Goal: Task Accomplishment & Management: Use online tool/utility

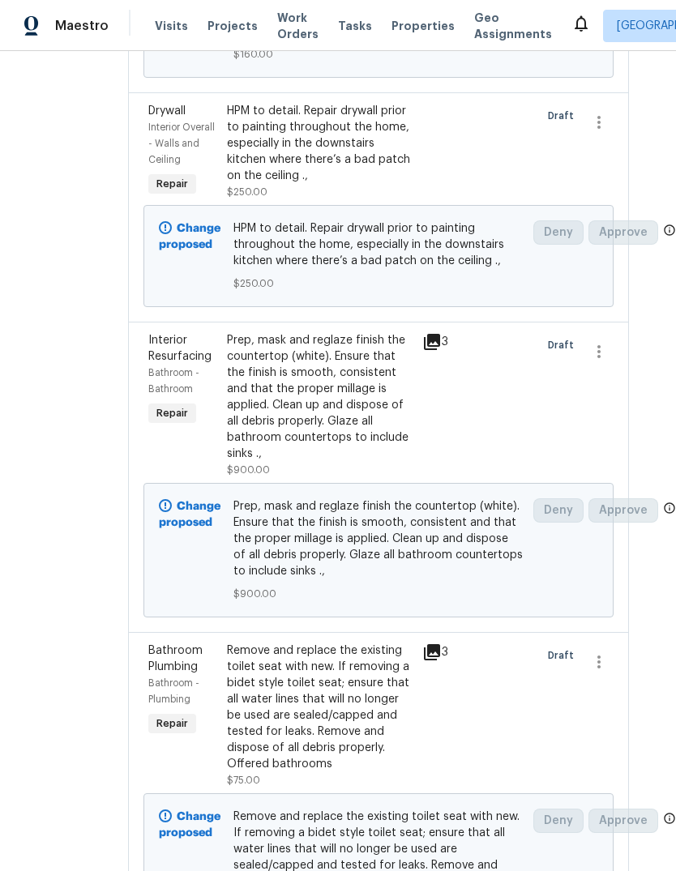
scroll to position [1479, 28]
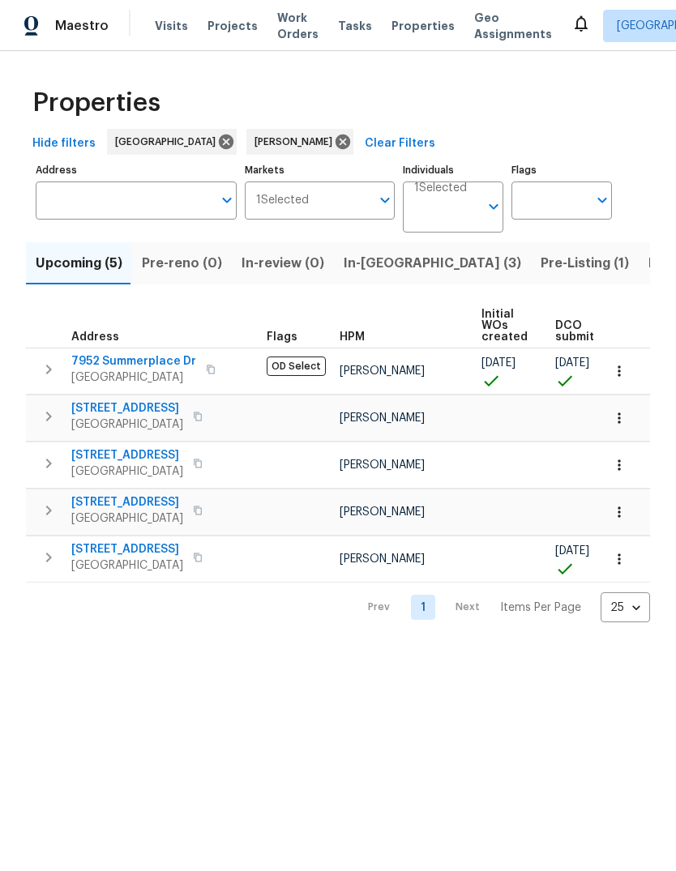
click at [110, 375] on span "[GEOGRAPHIC_DATA]" at bounding box center [133, 378] width 125 height 16
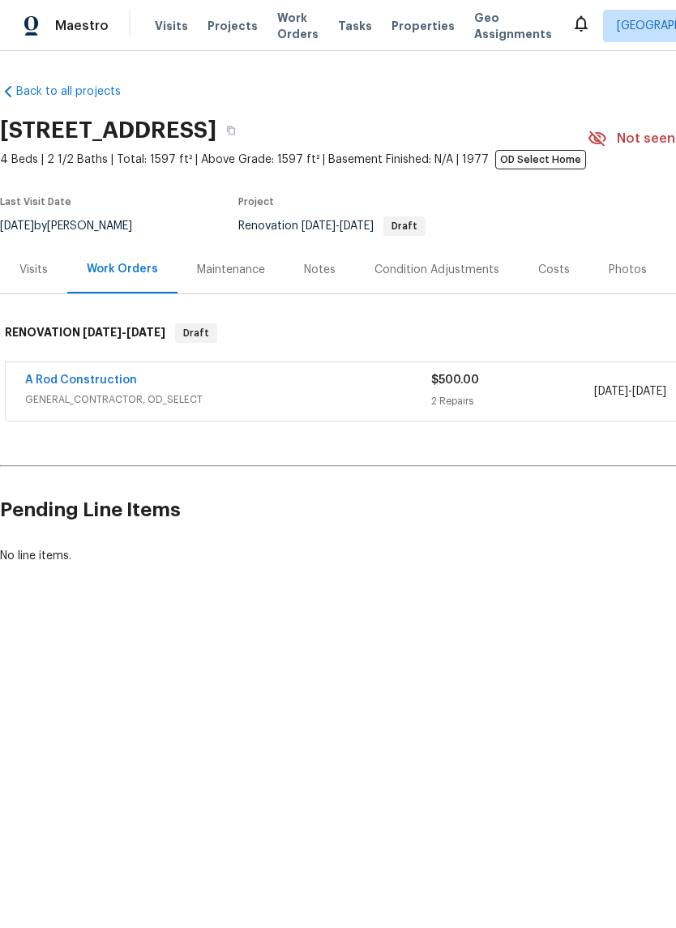
click at [62, 386] on link "A Rod Construction" at bounding box center [81, 380] width 112 height 11
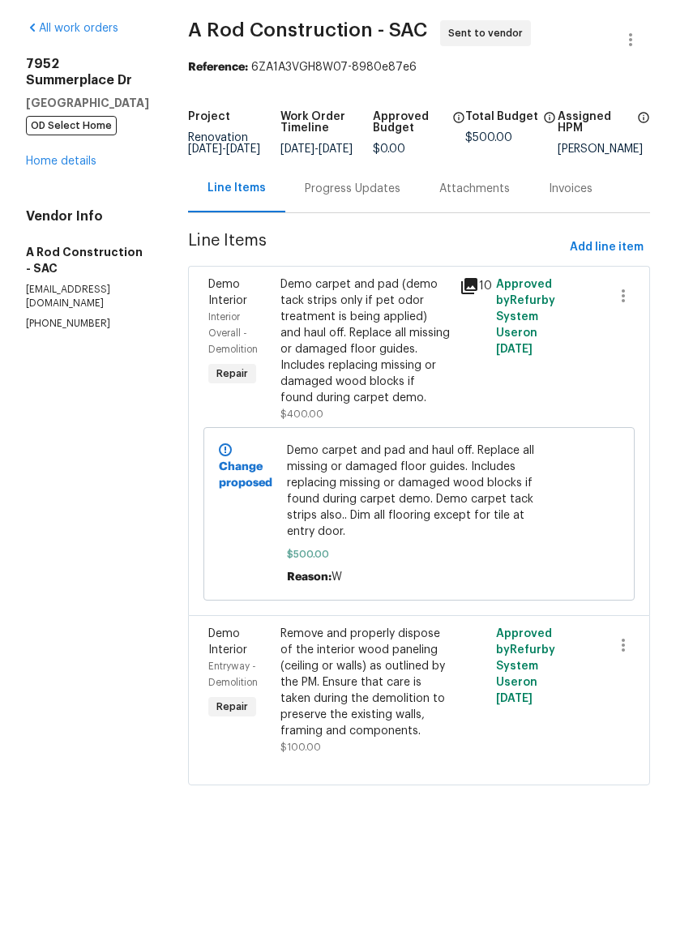
click at [479, 507] on span "Demo carpet and pad and haul off. Replace all missing or damaged floor guides. …" at bounding box center [418, 547] width 263 height 97
click at [388, 521] on span "Demo carpet and pad and haul off. Replace all missing or damaged floor guides. …" at bounding box center [418, 547] width 263 height 97
click at [375, 392] on div "Demo carpet and pad (demo tack strips only if pet odor treatment is being appli…" at bounding box center [365, 398] width 170 height 130
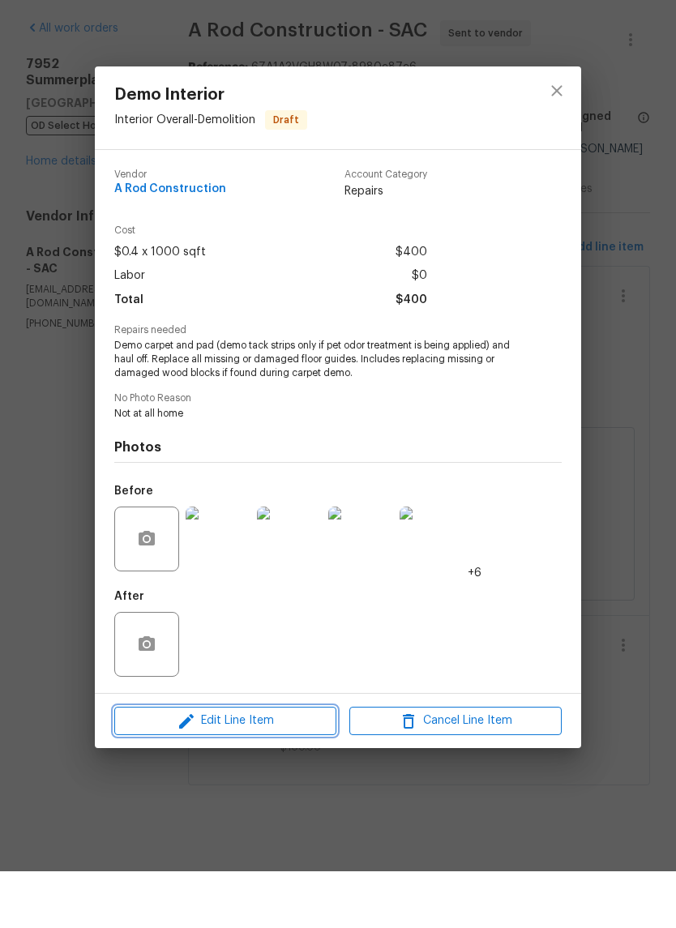
click at [272, 768] on span "Edit Line Item" at bounding box center [225, 778] width 212 height 20
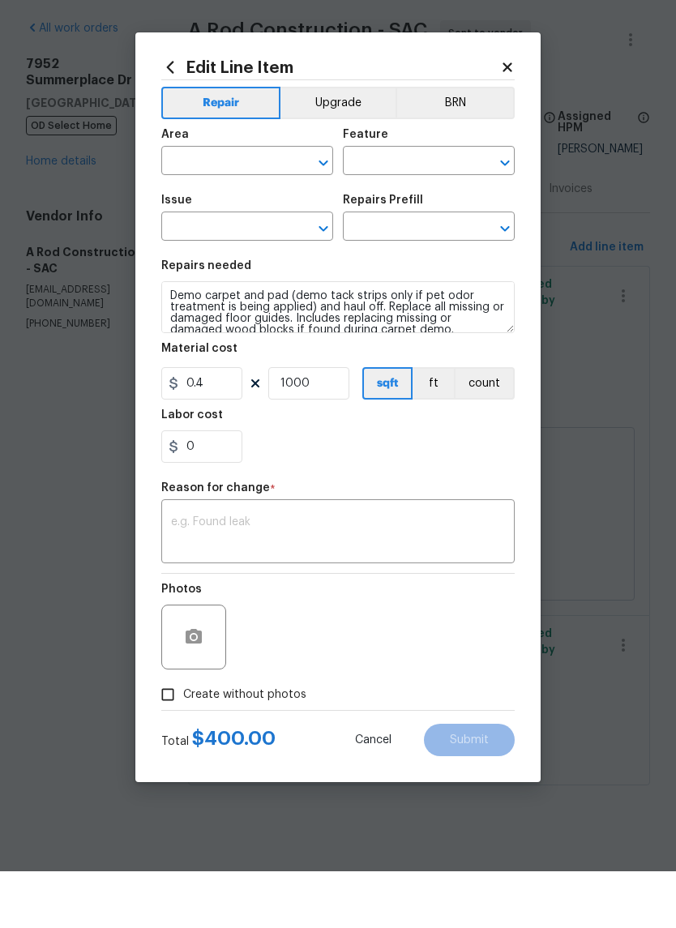
type input "Interior Overall"
type input "Demolition"
type input "Demo Interior"
type input "Remove Carpet & Pad $0.18"
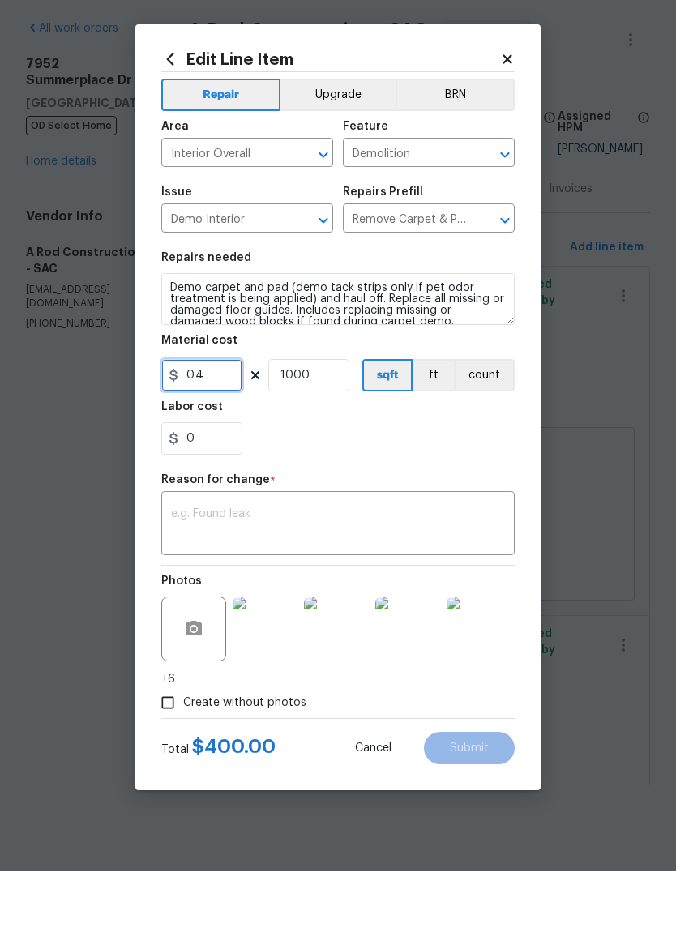
click at [215, 416] on input "0.4" at bounding box center [201, 432] width 81 height 32
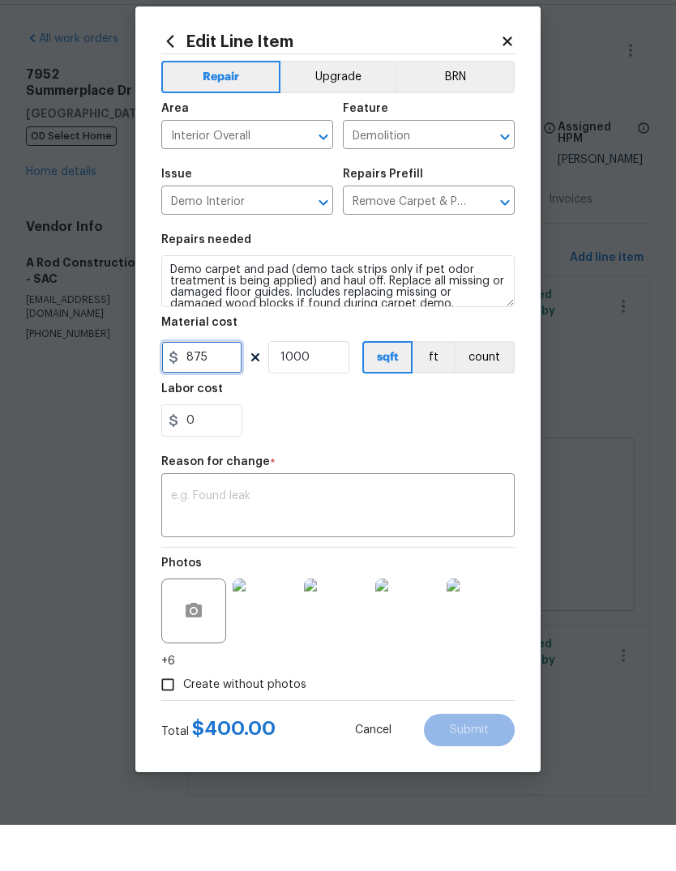
type input "875"
click at [343, 387] on input "1000" at bounding box center [308, 403] width 81 height 32
type input "1"
click at [217, 537] on textarea at bounding box center [338, 554] width 334 height 34
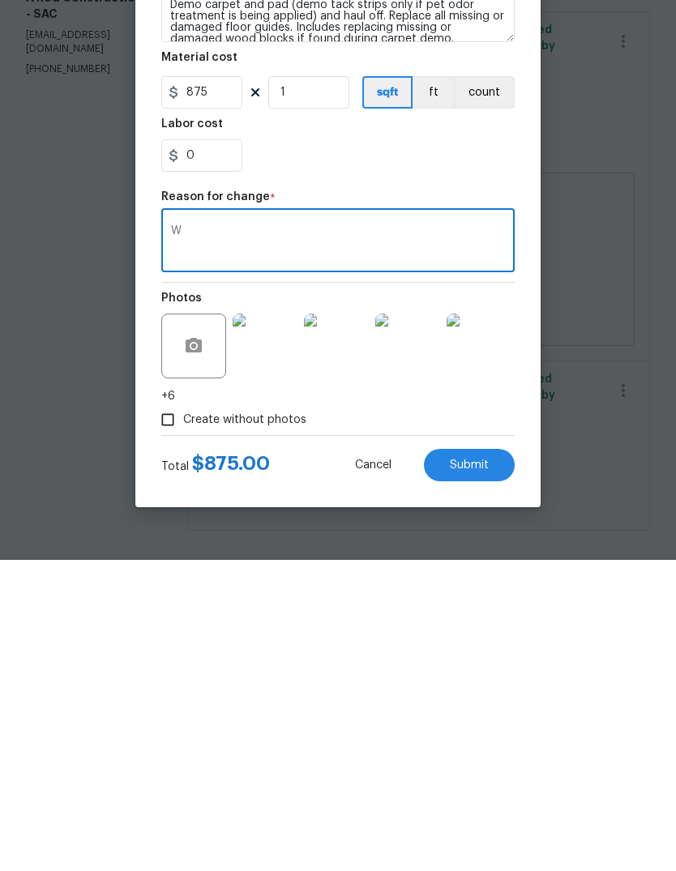
scroll to position [46, 0]
type textarea "W"
click at [480, 771] on span "Submit" at bounding box center [469, 777] width 39 height 12
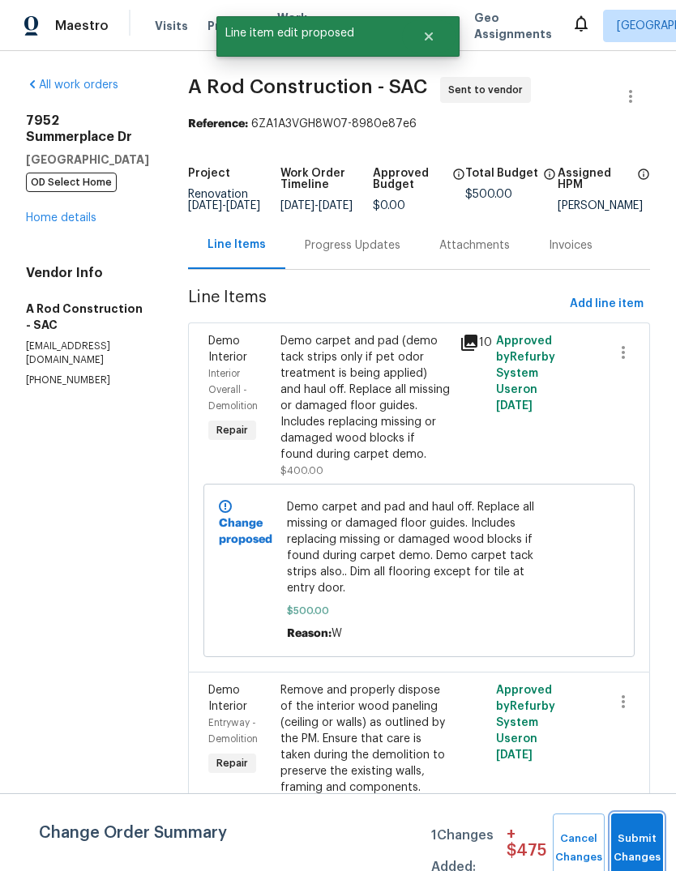
click at [639, 837] on button "Submit Changes" at bounding box center [637, 849] width 52 height 70
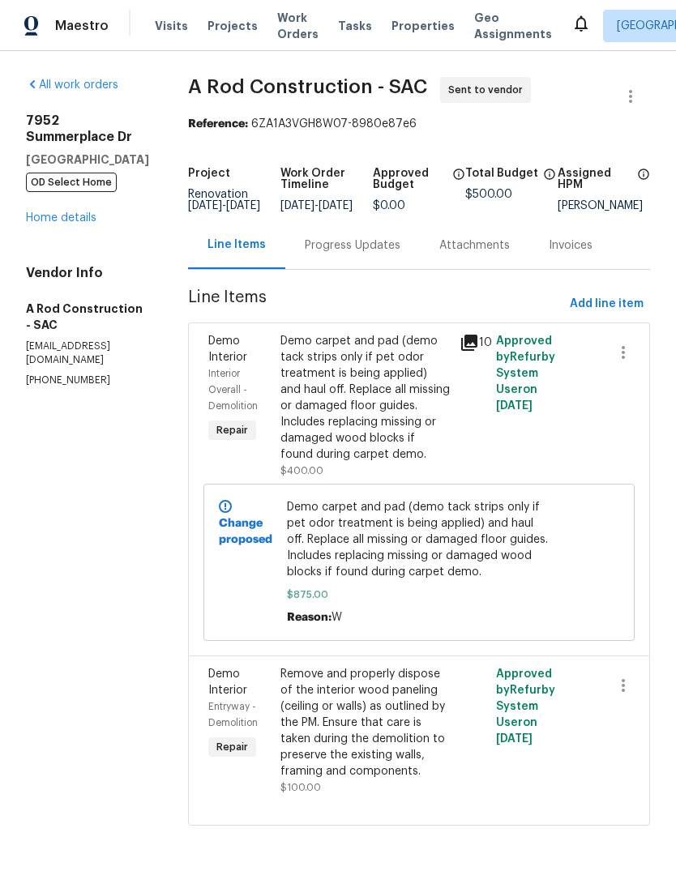
click at [56, 212] on link "Home details" at bounding box center [61, 217] width 71 height 11
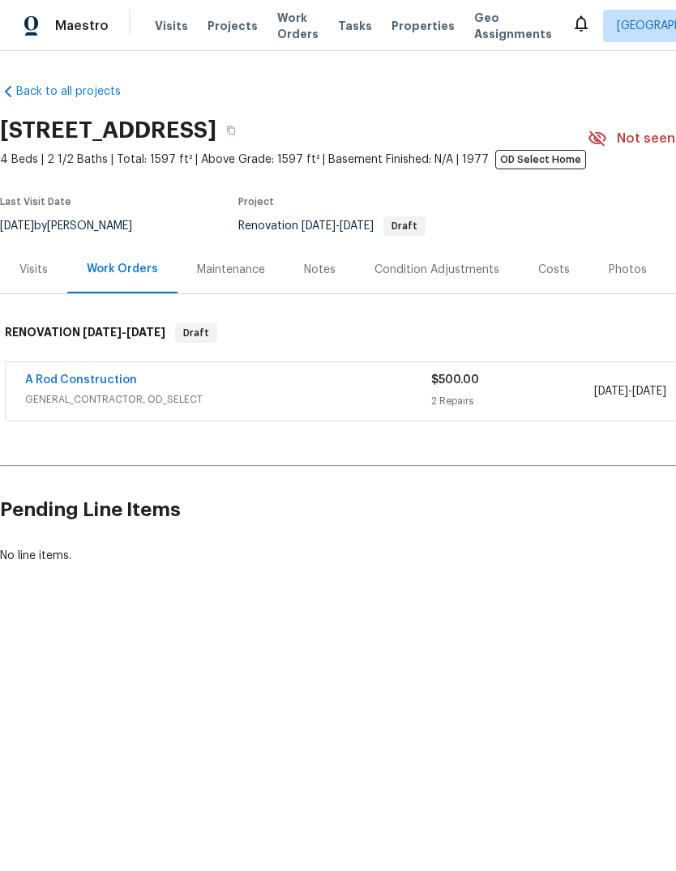
click at [69, 449] on div "Back to all projects [STREET_ADDRESS] 4 Beds | 2 1/2 Baths | Total: 1597 ft² | …" at bounding box center [458, 324] width 916 height 507
click at [73, 409] on div "A Rod Construction GENERAL_CONTRACTOR, OD_SELECT" at bounding box center [228, 391] width 406 height 39
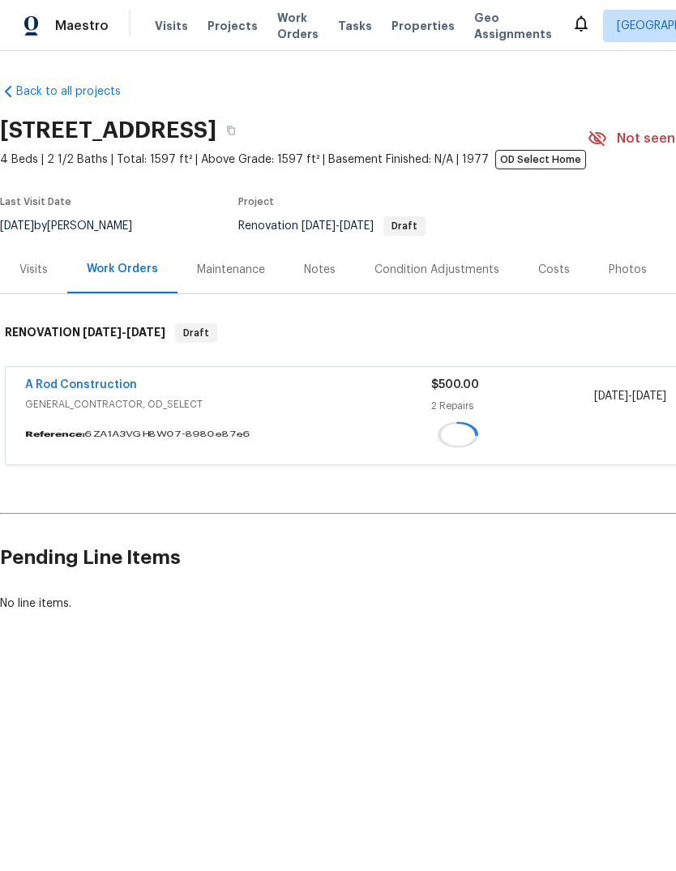
click at [73, 409] on span "GENERAL_CONTRACTOR, OD_SELECT" at bounding box center [228, 404] width 406 height 16
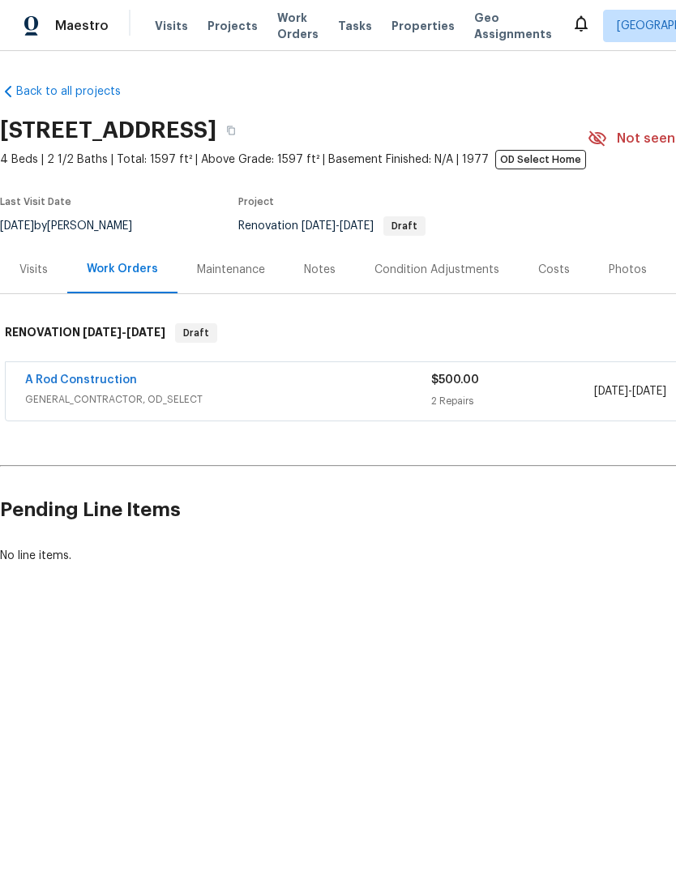
click at [68, 386] on link "A Rod Construction" at bounding box center [81, 380] width 112 height 11
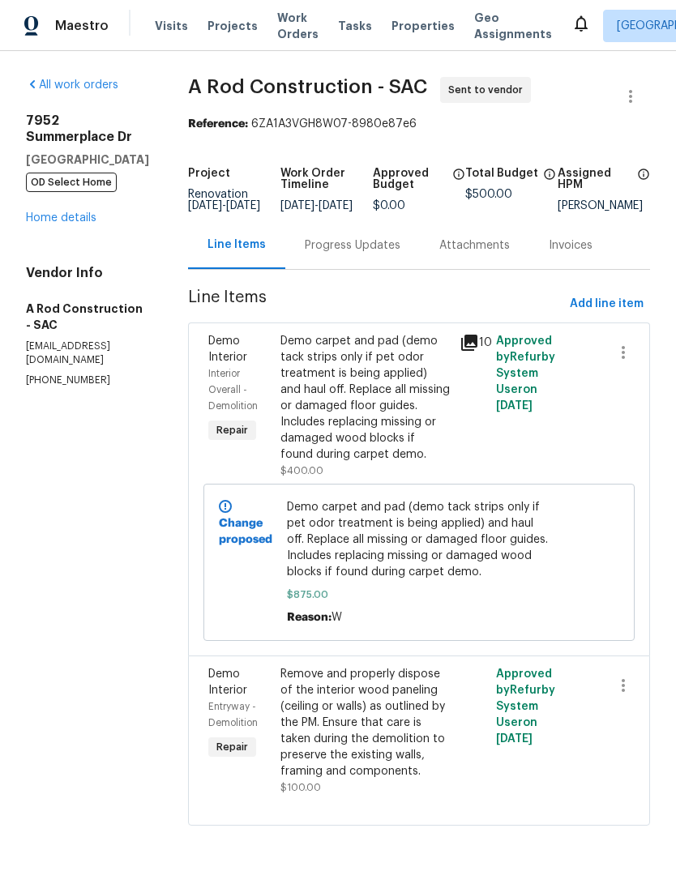
scroll to position [46, 0]
click at [58, 212] on link "Home details" at bounding box center [61, 217] width 71 height 11
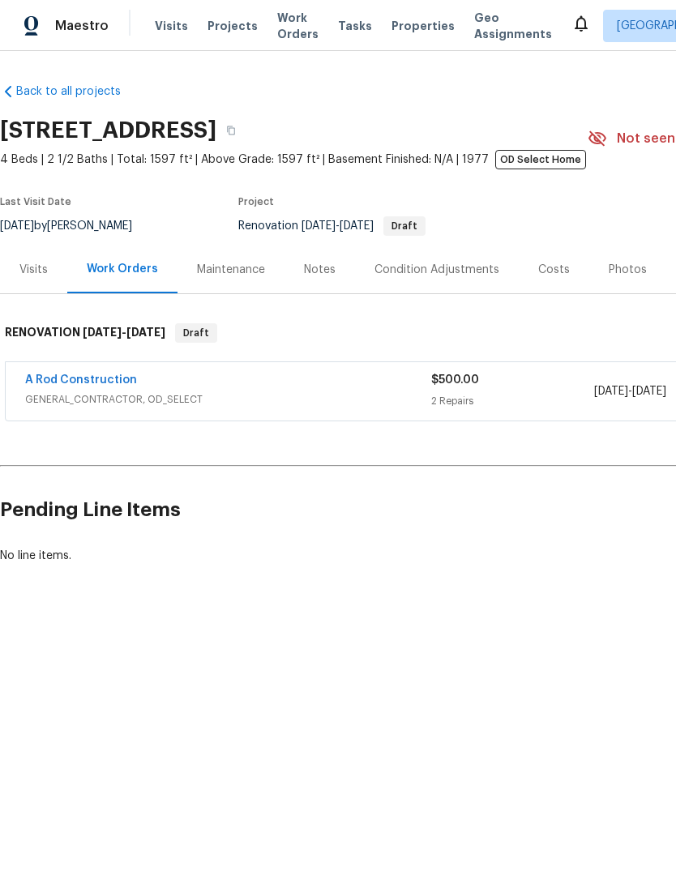
click at [52, 379] on link "A Rod Construction" at bounding box center [81, 380] width 112 height 11
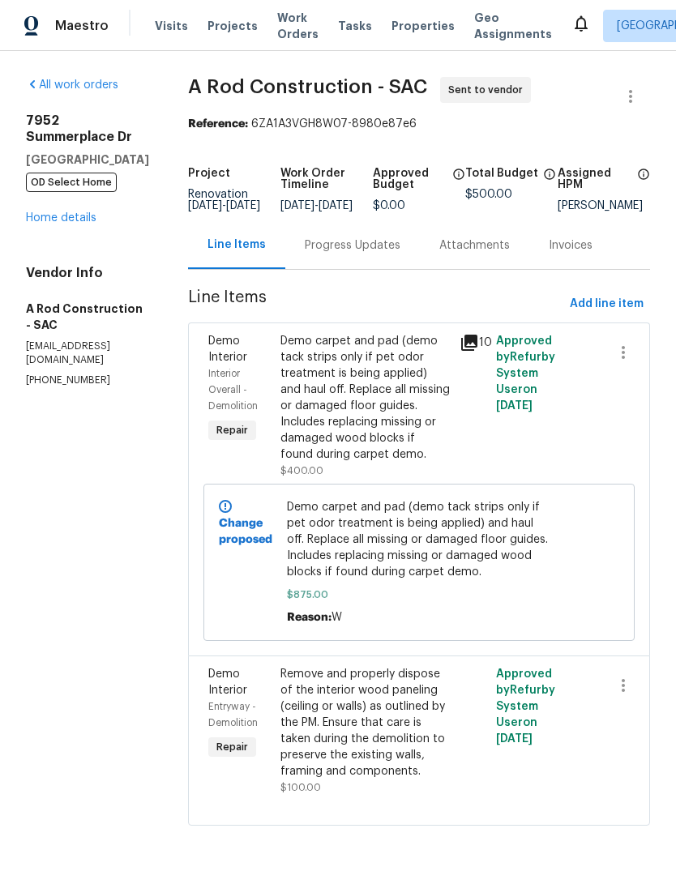
scroll to position [46, 0]
click at [83, 143] on div "[STREET_ADDRESS] OD Select Home Home details" at bounding box center [87, 169] width 123 height 113
click at [58, 212] on link "Home details" at bounding box center [61, 217] width 71 height 11
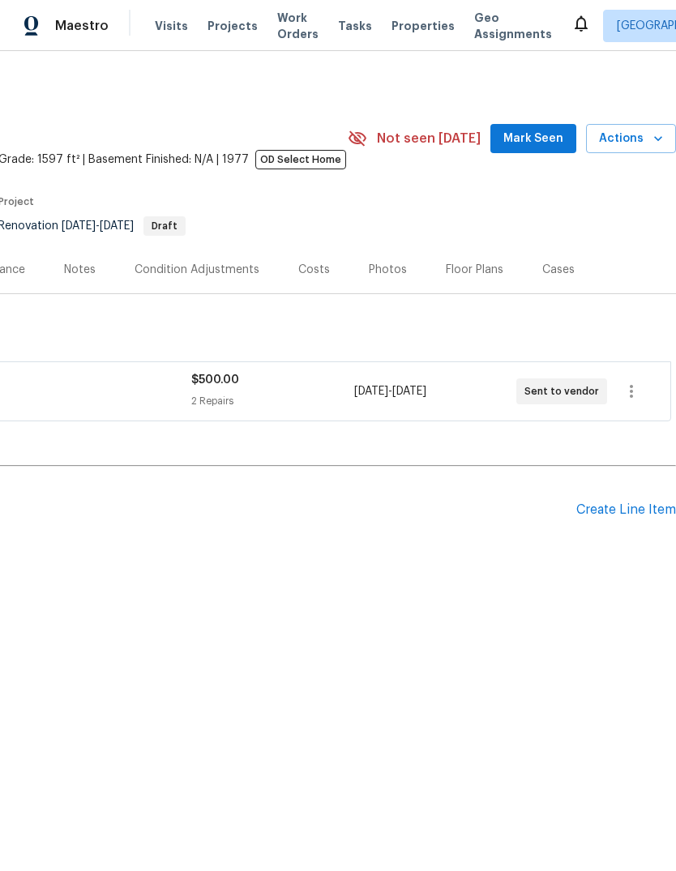
scroll to position [0, 240]
click at [631, 513] on div "Create Line Item" at bounding box center [626, 510] width 100 height 15
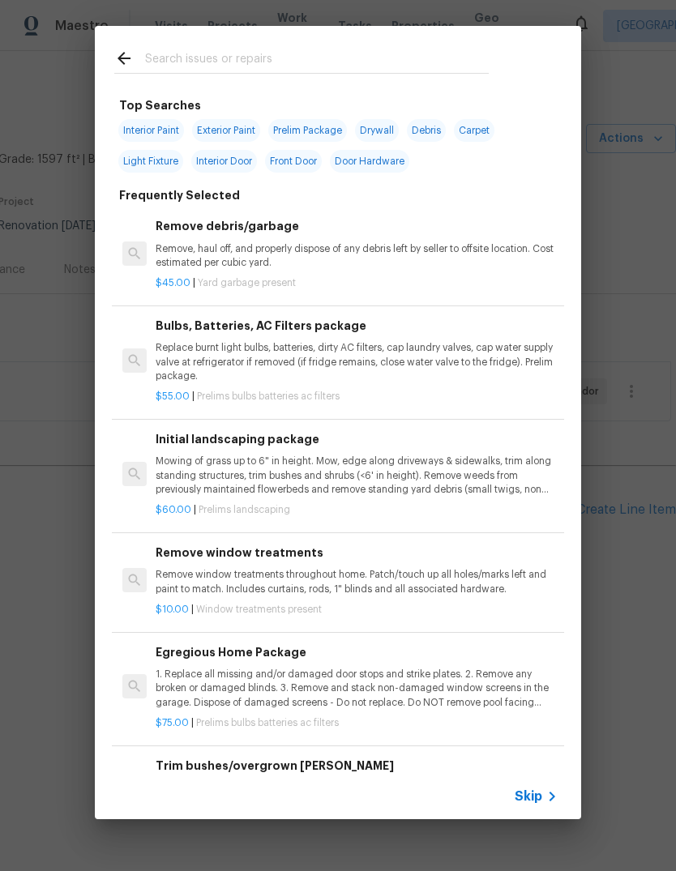
click at [212, 52] on input "text" at bounding box center [317, 61] width 344 height 24
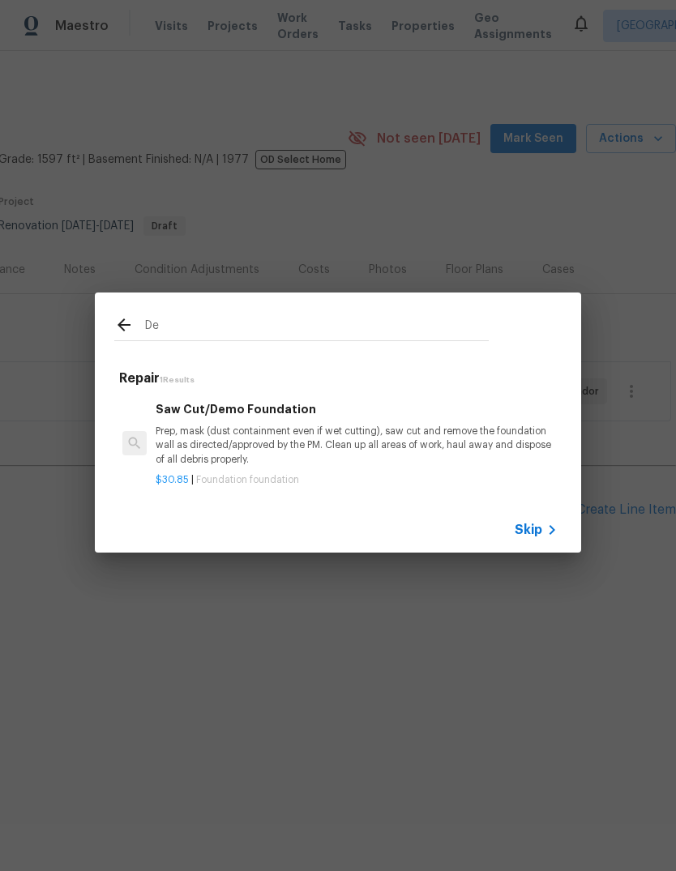
type input "D"
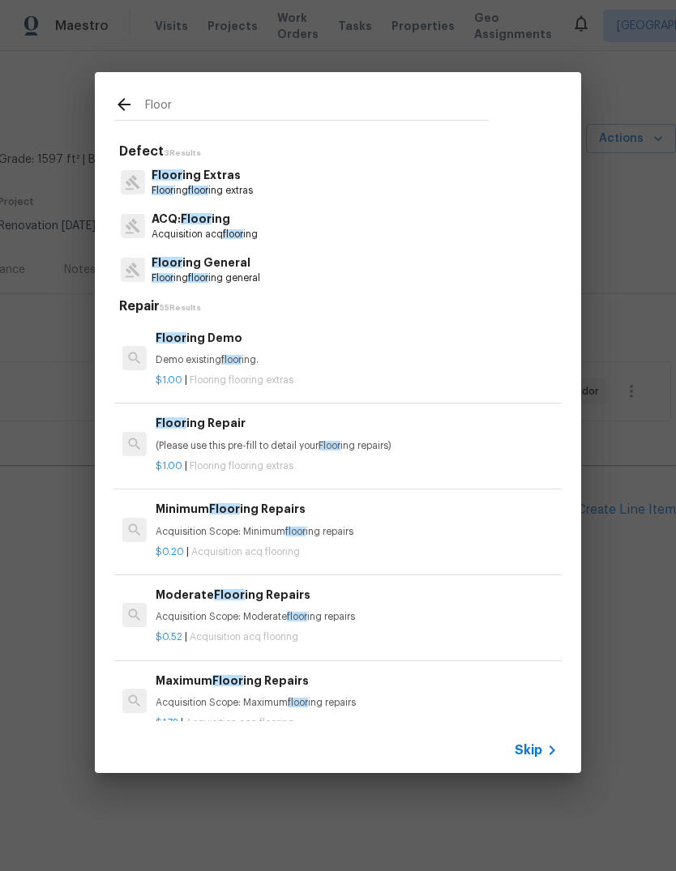
type input "Floor"
click at [270, 180] on div "Floor ing Extras Floor ing floor ing extras" at bounding box center [337, 183] width 447 height 44
click at [315, 187] on div "Floor ing Extras Floor ing floor ing extras" at bounding box center [337, 183] width 447 height 44
click at [253, 169] on p "Floor ing Extras" at bounding box center [202, 175] width 101 height 17
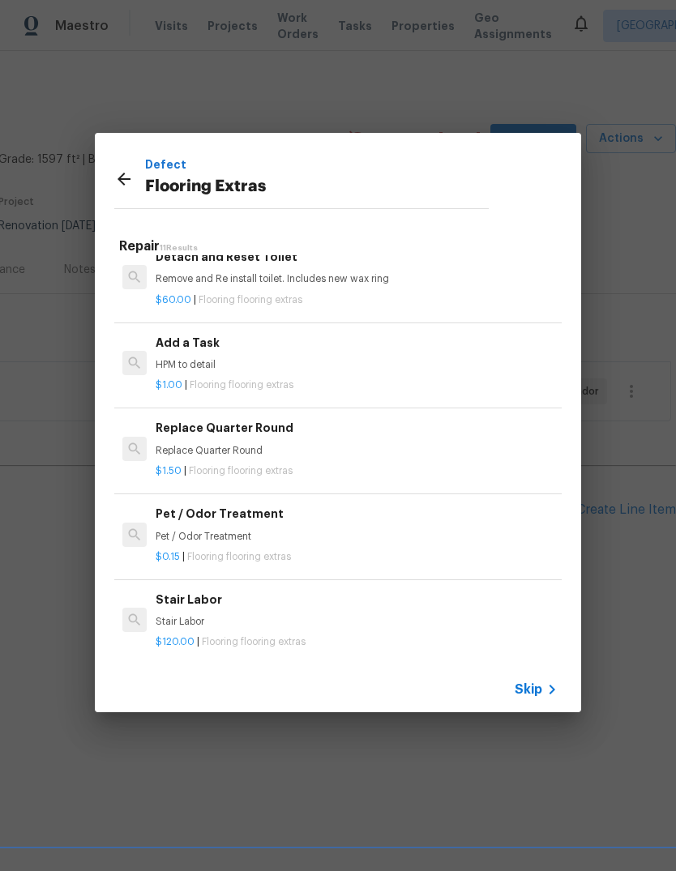
scroll to position [533, 0]
click at [7, 607] on div "Defect Flooring Extras Repair 11 Results Floor ing Demo Demo existing floor ing…" at bounding box center [338, 422] width 676 height 845
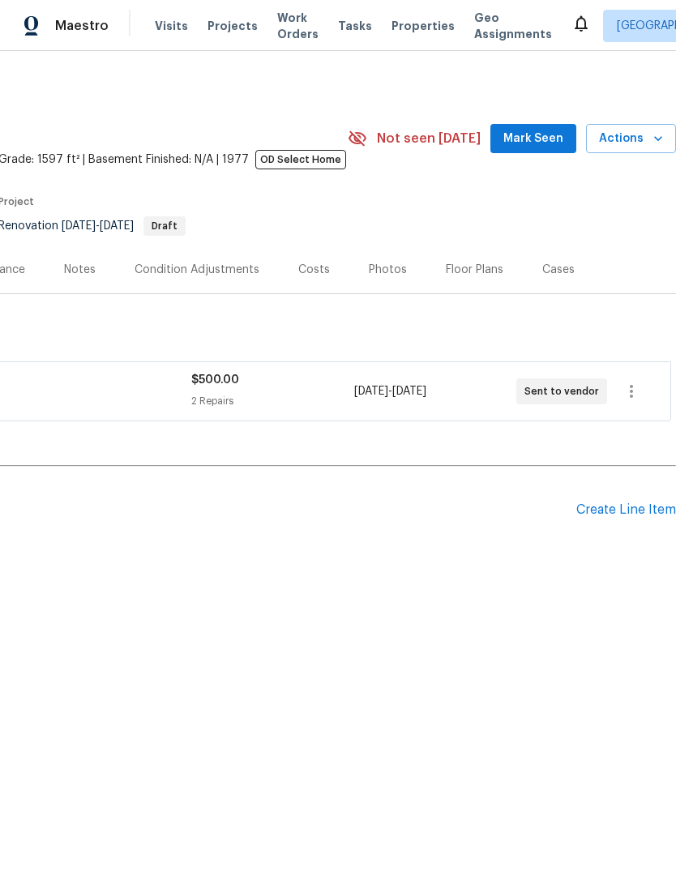
click at [631, 507] on div "Create Line Item" at bounding box center [626, 510] width 100 height 15
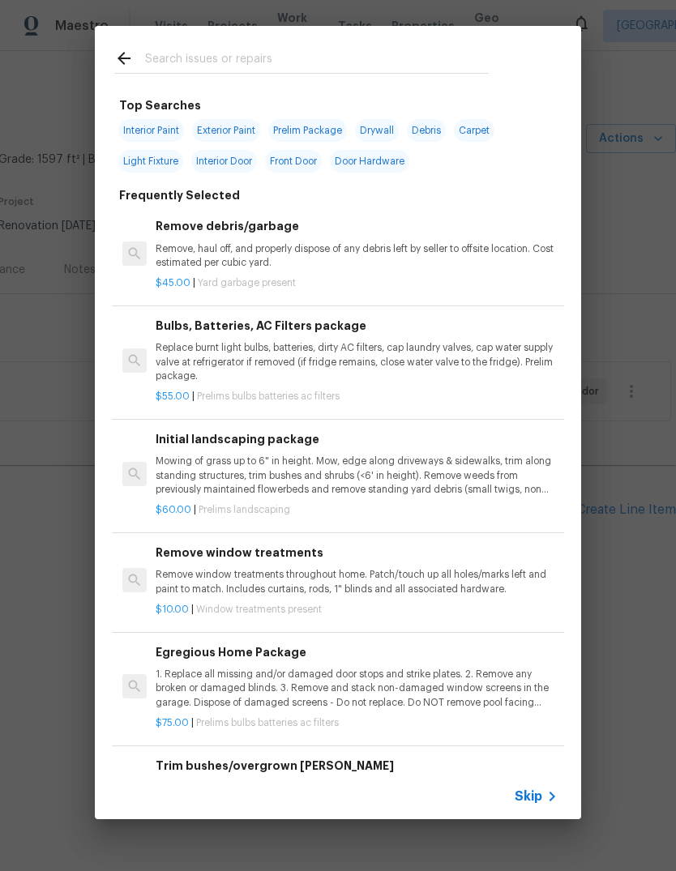
click at [218, 60] on input "text" at bounding box center [317, 61] width 344 height 24
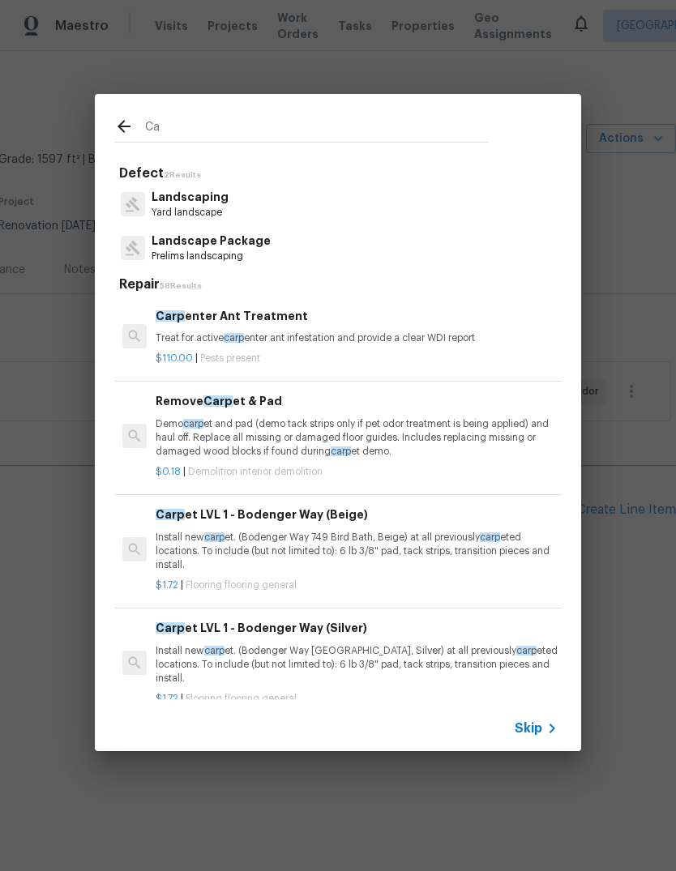
type input "C"
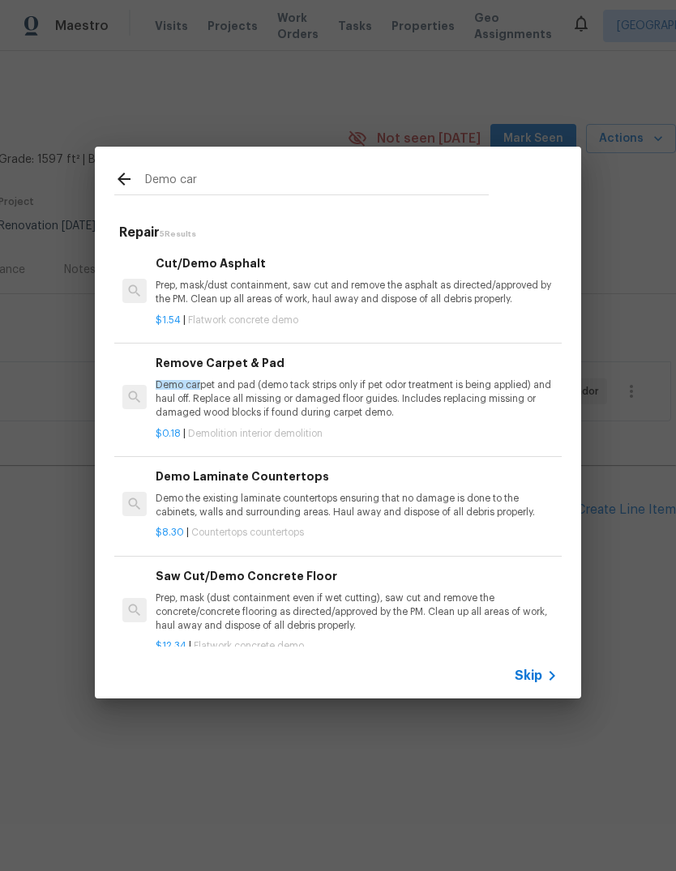
scroll to position [0, 0]
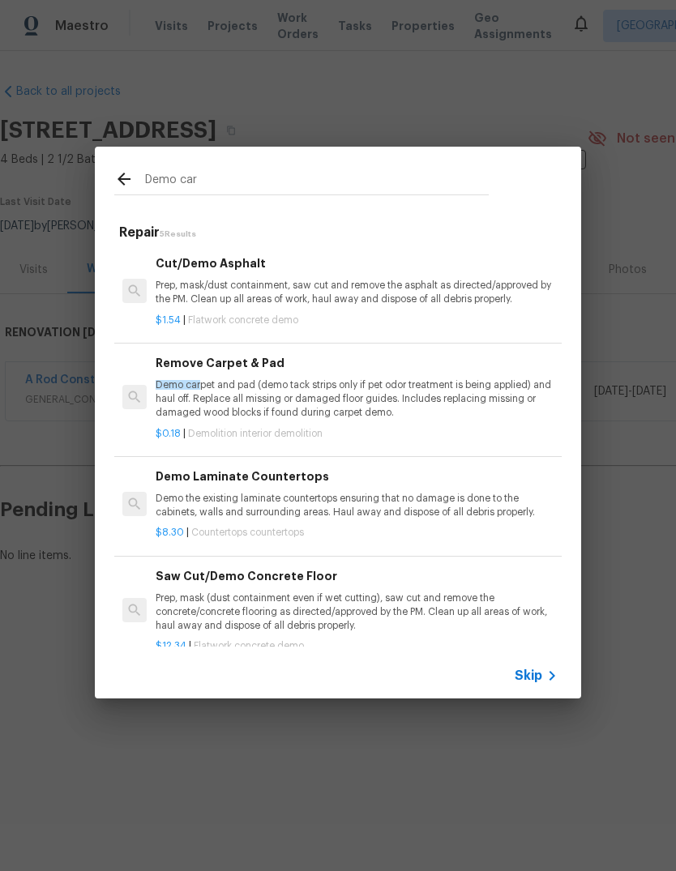
type input "Demo car"
click at [643, 339] on div "Demo car Repair 5 Results Cut/Demo Asphalt Prep, mask/dust containment, saw cut…" at bounding box center [338, 422] width 676 height 845
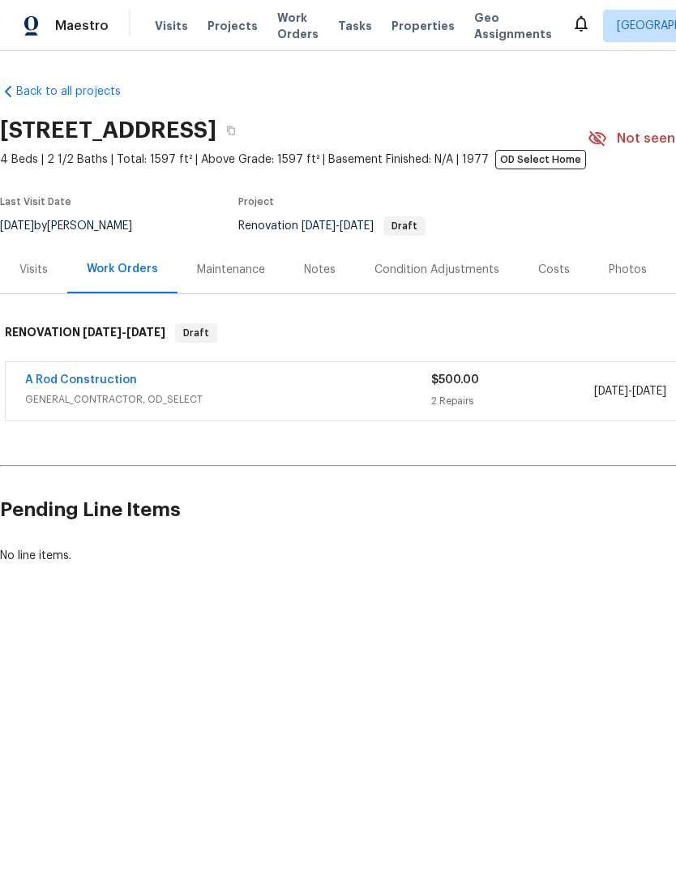
click at [58, 379] on link "A Rod Construction" at bounding box center [81, 380] width 112 height 11
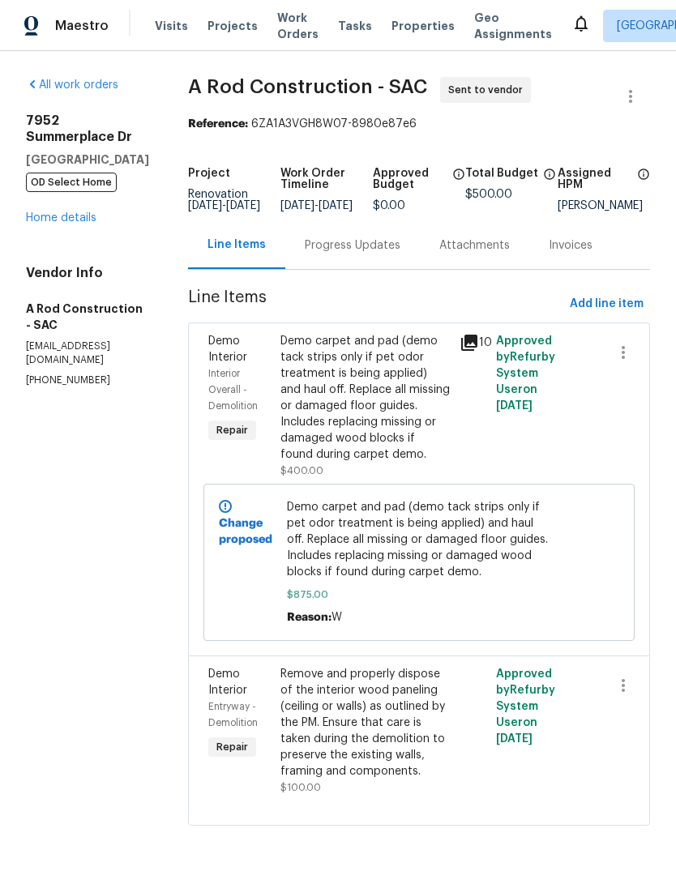
scroll to position [46, 0]
click at [409, 369] on div "Demo carpet and pad (demo tack strips only if pet odor treatment is being appli…" at bounding box center [365, 398] width 170 height 130
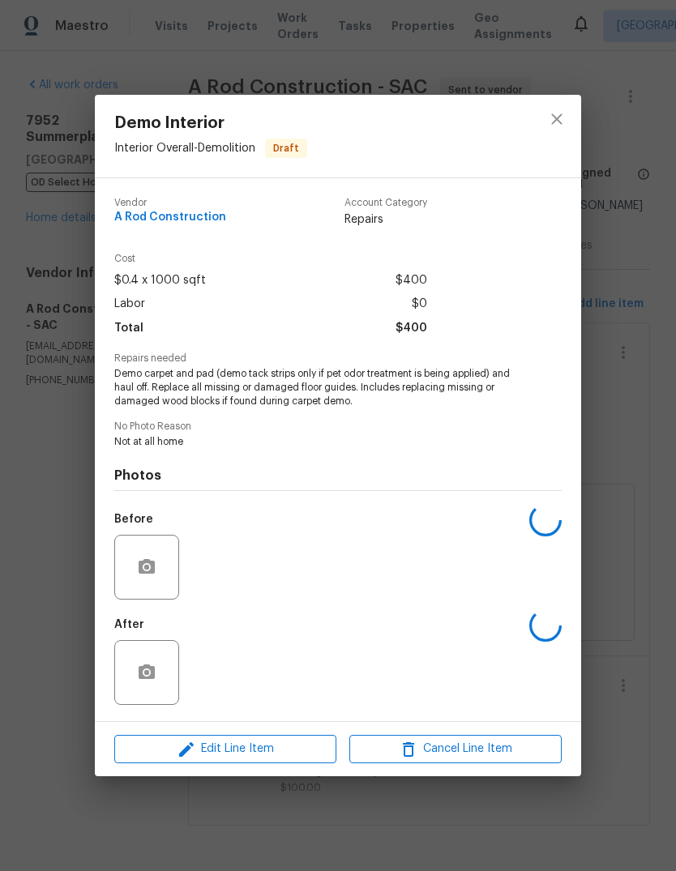
click at [408, 369] on div "Repairs needed Demo carpet and pad (demo tack strips only if pet odor treatment…" at bounding box center [337, 380] width 447 height 54
click at [276, 755] on span "Edit Line Item" at bounding box center [225, 749] width 212 height 20
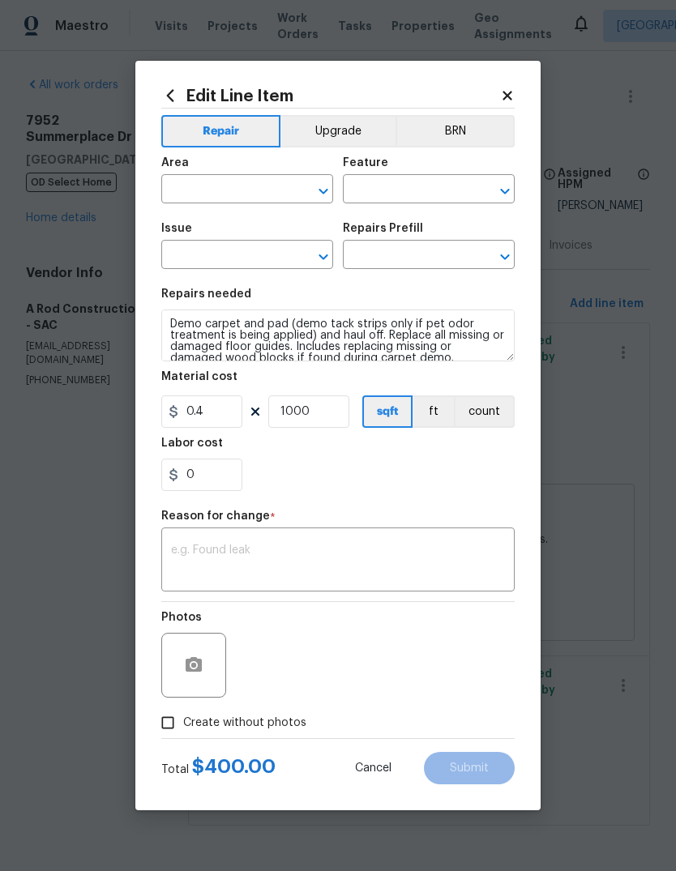
type input "Interior Overall"
type input "Demolition"
type input "Demo Interior"
type input "Remove Carpet & Pad $0.18"
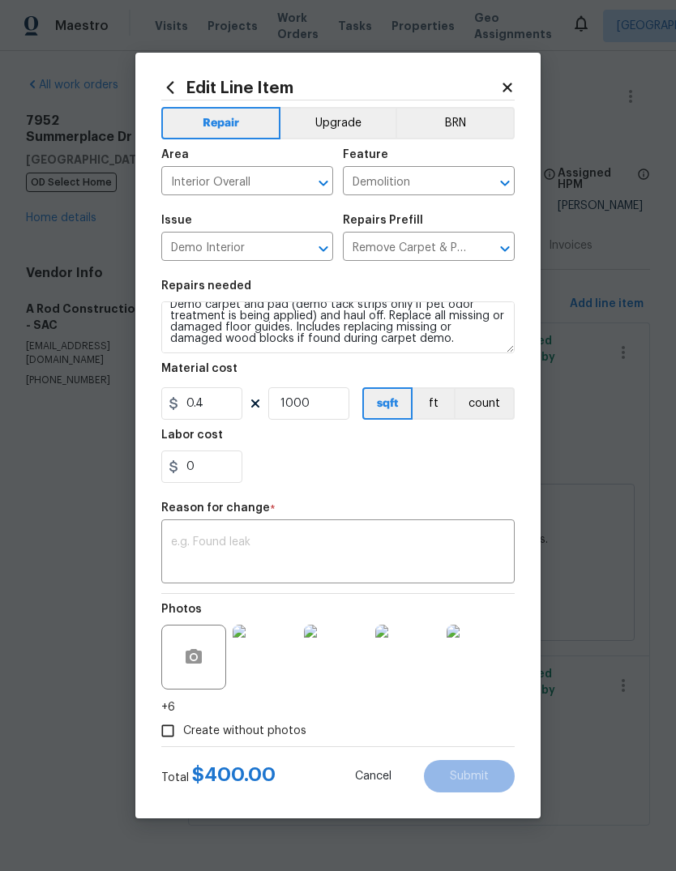
scroll to position [11, 0]
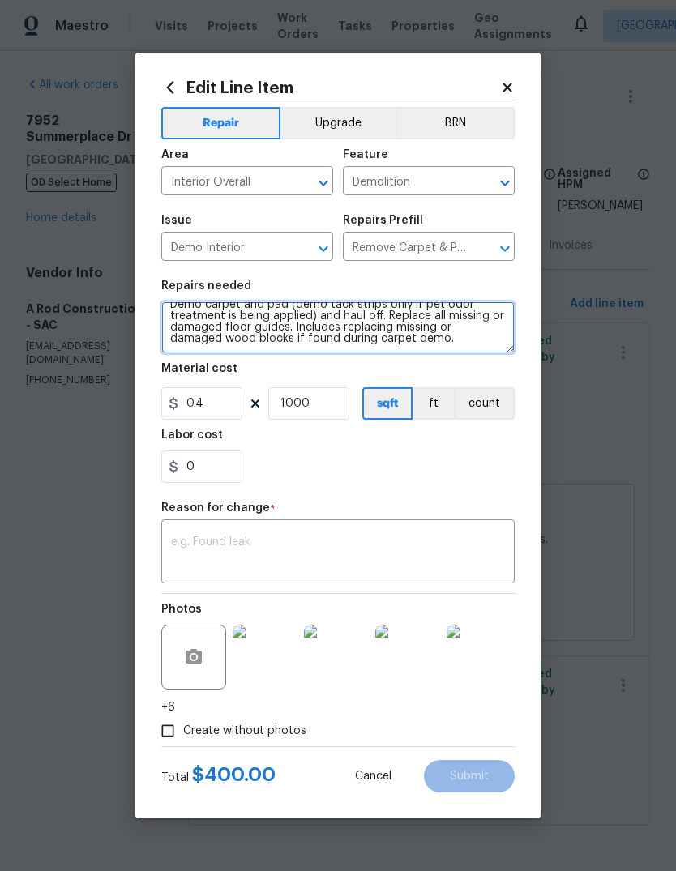
click at [427, 348] on textarea "Demo carpet and pad (demo tack strips only if pet odor treatment is being appli…" at bounding box center [337, 328] width 353 height 52
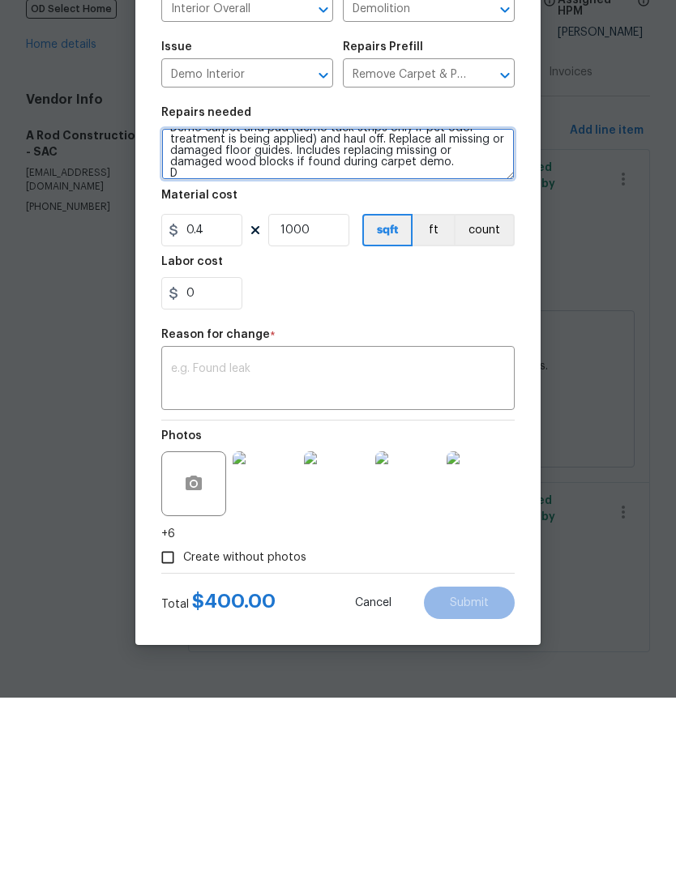
scroll to position [15, 0]
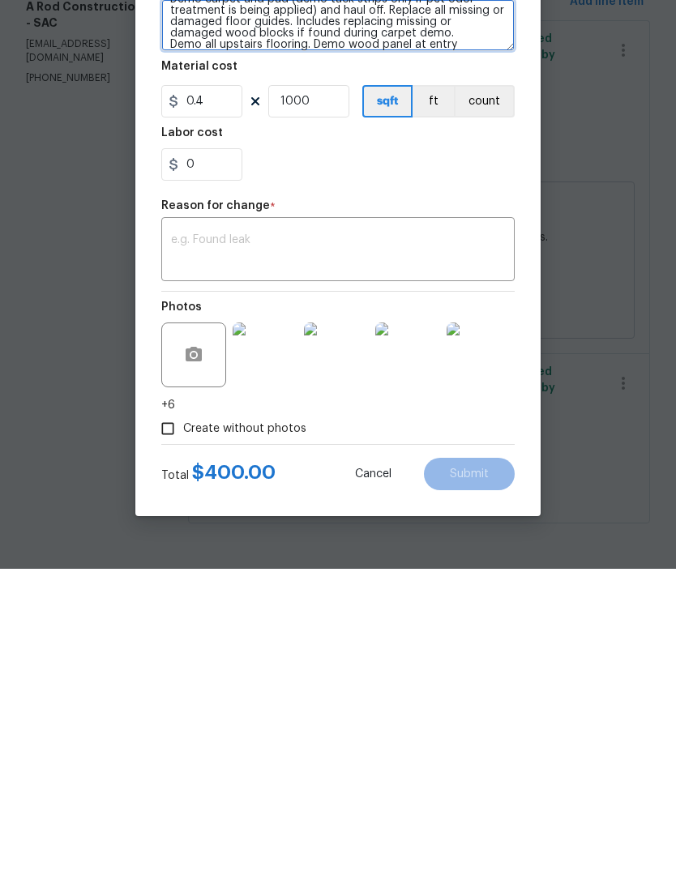
type textarea "Demo carpet and pad (demo tack strips only if pet odor treatment is being appli…"
click at [248, 537] on textarea at bounding box center [338, 554] width 334 height 34
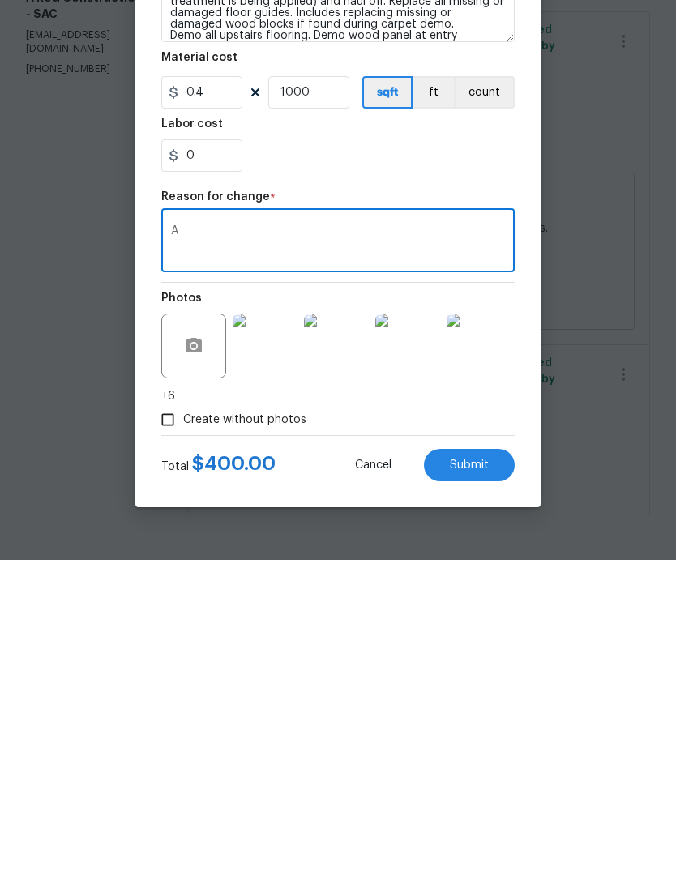
type textarea "A"
click at [477, 771] on span "Submit" at bounding box center [469, 777] width 39 height 12
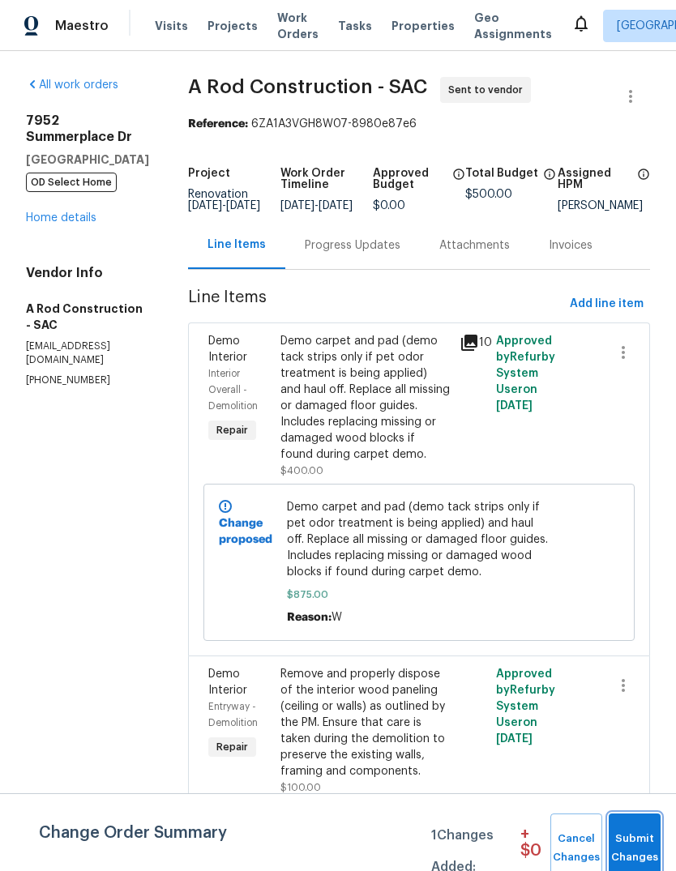
click at [631, 841] on span "Submit Changes" at bounding box center [635, 848] width 36 height 37
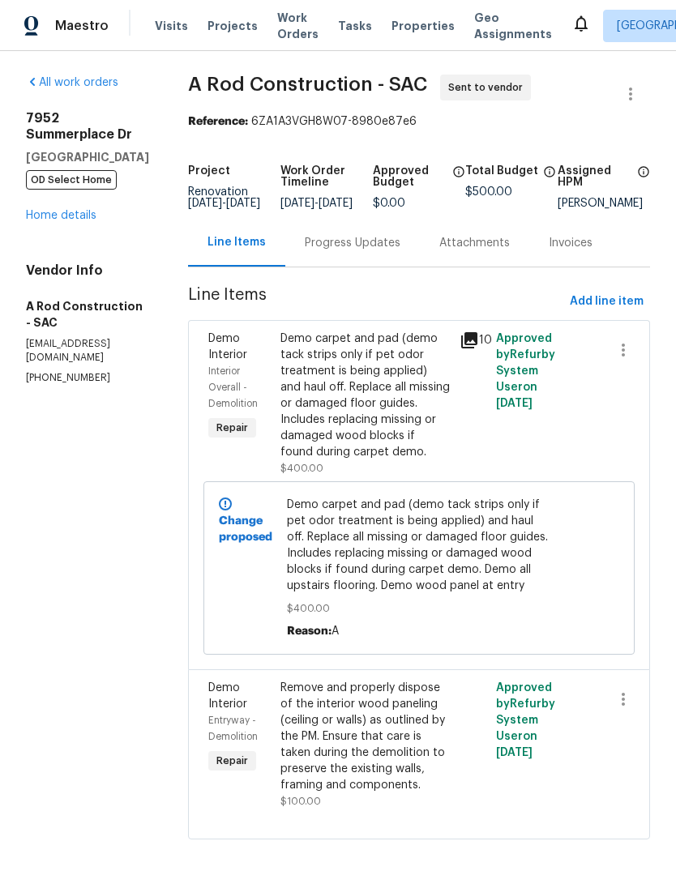
scroll to position [2, 0]
click at [42, 211] on link "Home details" at bounding box center [61, 216] width 71 height 11
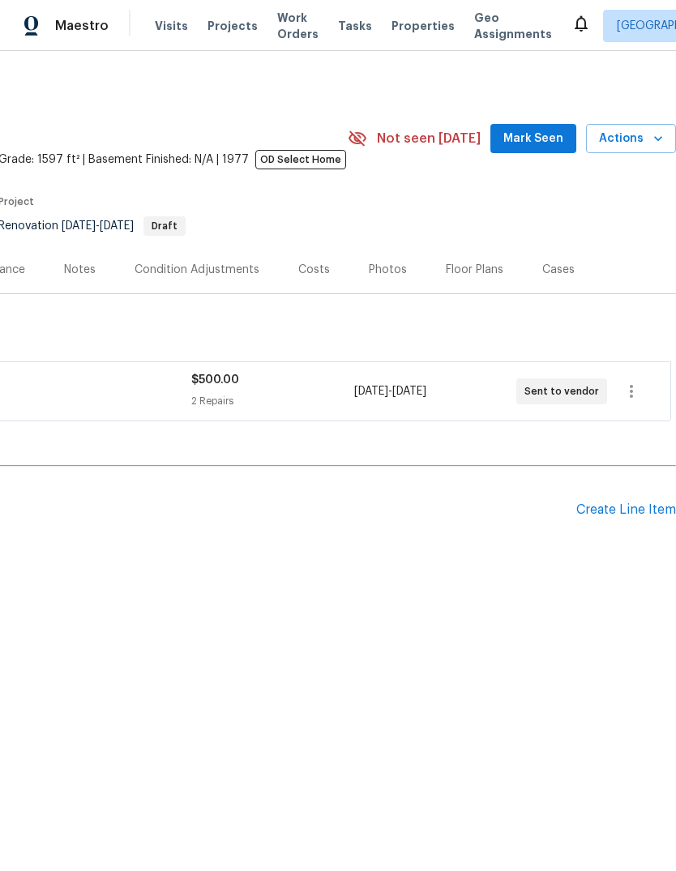
scroll to position [0, 240]
click at [630, 392] on icon "button" at bounding box center [631, 391] width 3 height 13
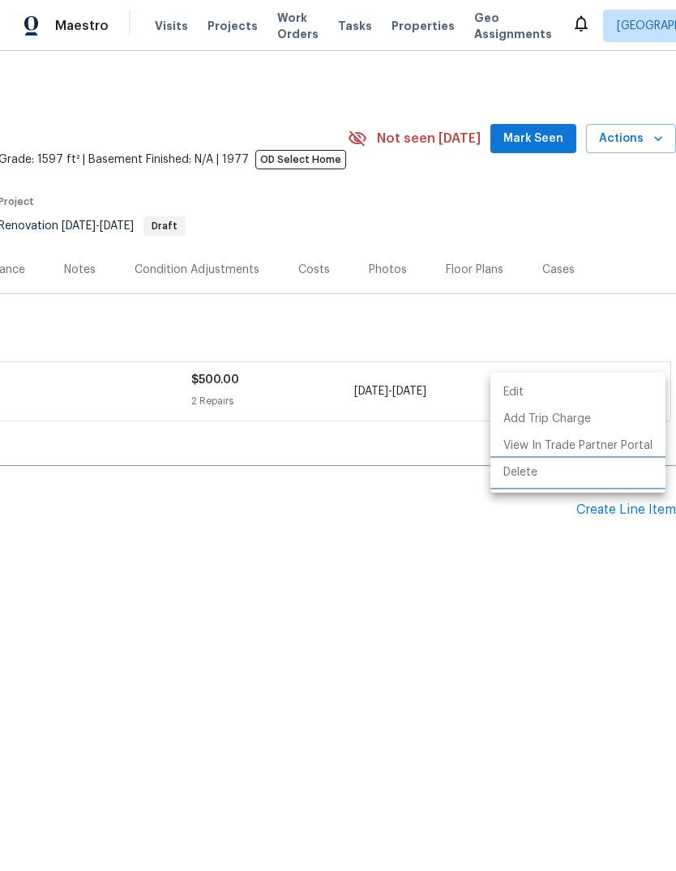
click at [533, 473] on li "Delete" at bounding box center [577, 473] width 175 height 27
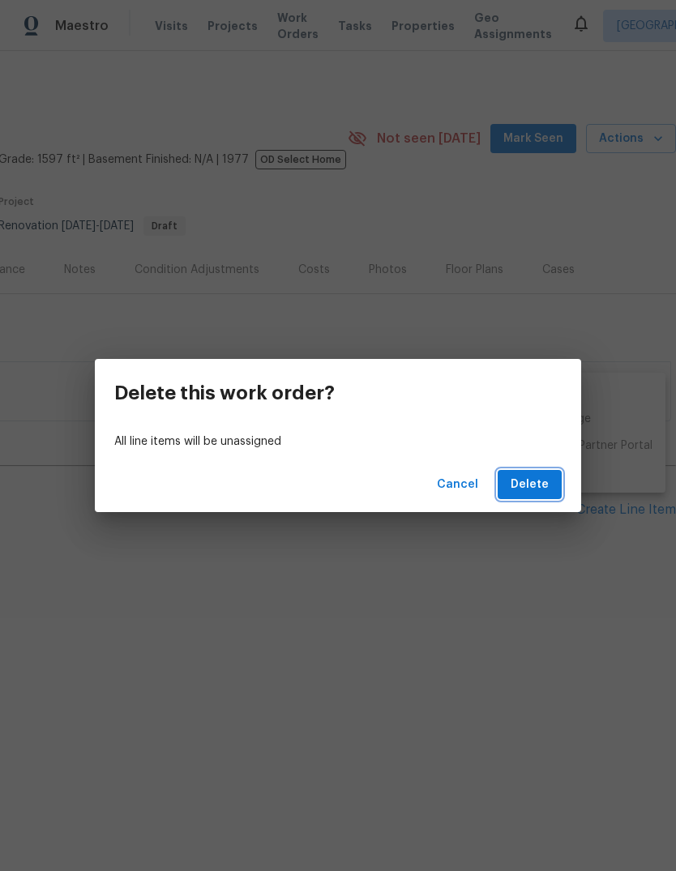
click at [535, 479] on span "Delete" at bounding box center [530, 485] width 38 height 20
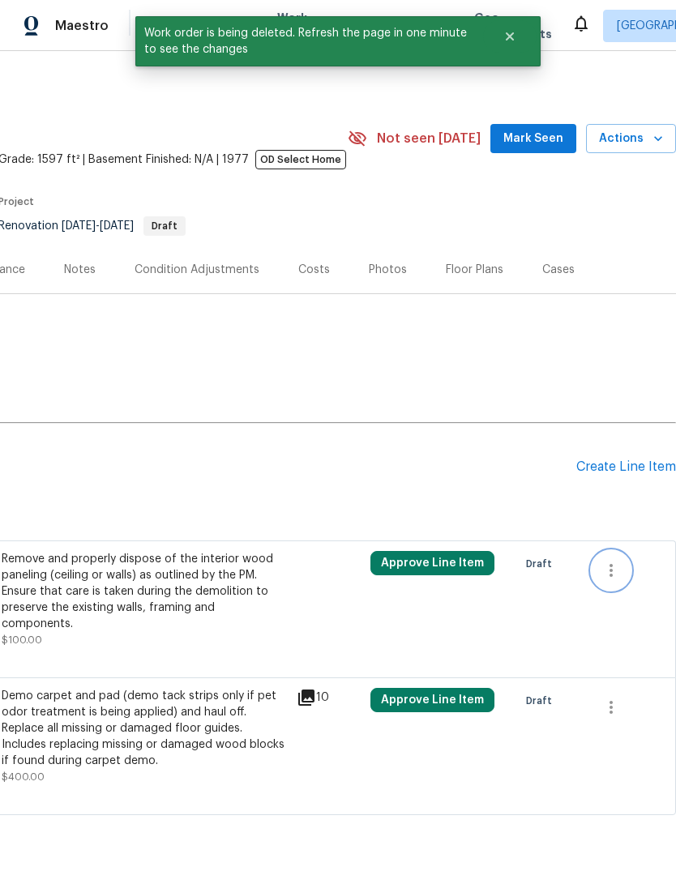
click at [612, 567] on icon "button" at bounding box center [610, 570] width 19 height 19
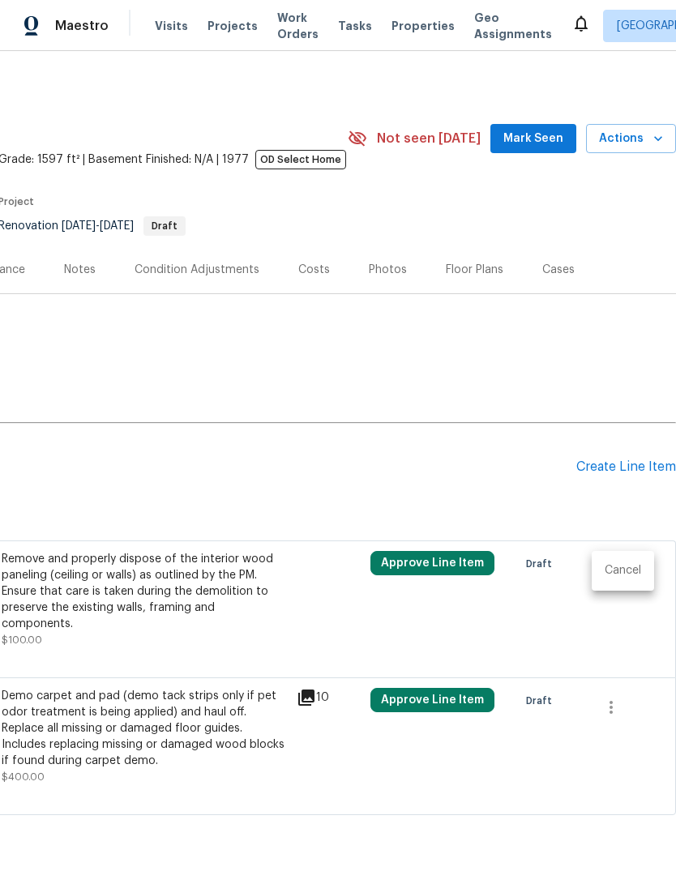
click at [635, 569] on li "Cancel" at bounding box center [623, 571] width 62 height 27
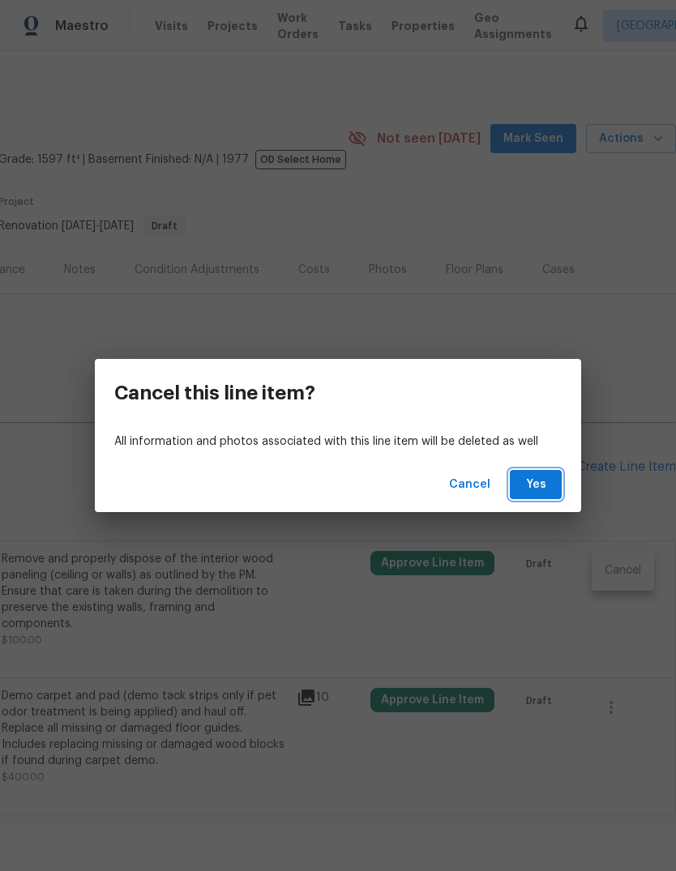
click at [540, 484] on span "Yes" at bounding box center [536, 485] width 26 height 20
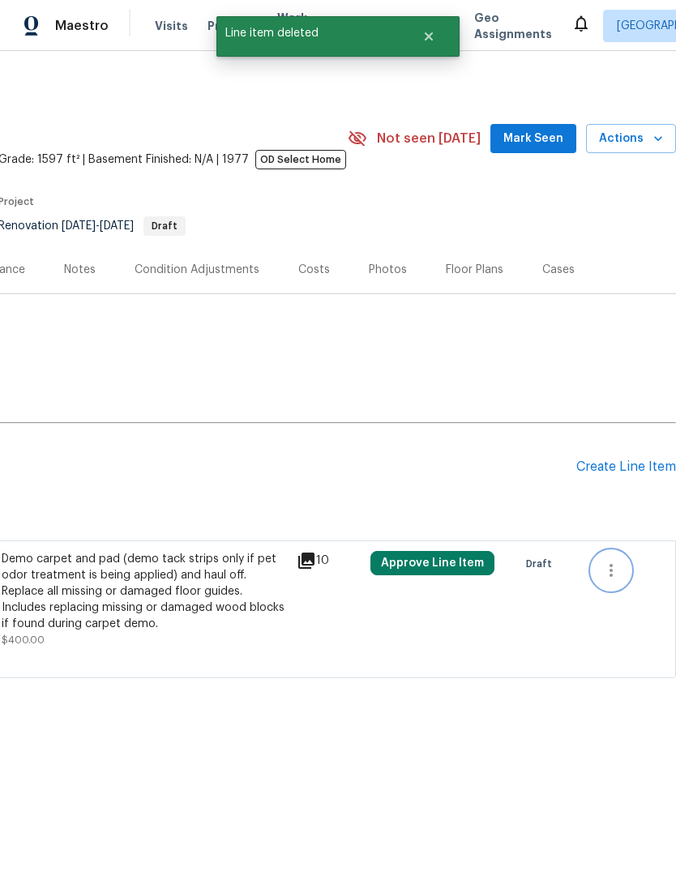
click at [615, 571] on icon "button" at bounding box center [610, 570] width 19 height 19
click at [629, 572] on li "Cancel" at bounding box center [623, 571] width 62 height 27
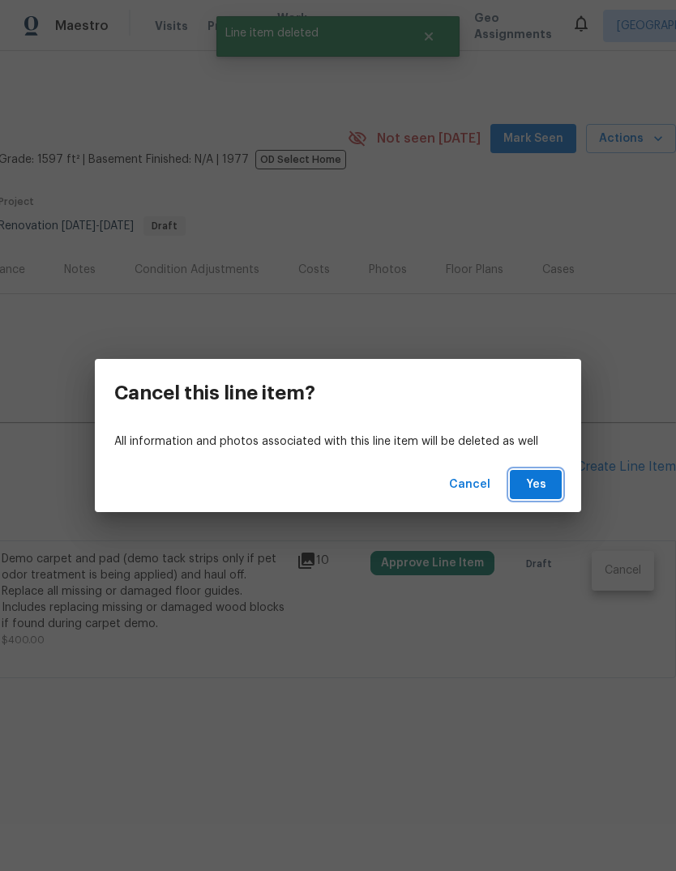
click at [539, 489] on span "Yes" at bounding box center [536, 485] width 26 height 20
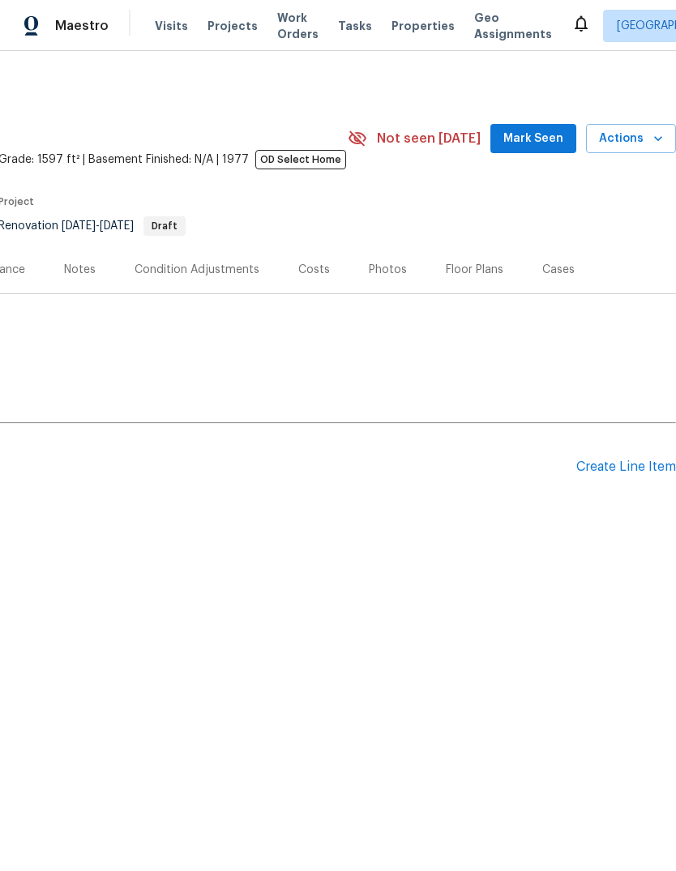
click at [619, 472] on div "Create Line Item" at bounding box center [626, 467] width 100 height 15
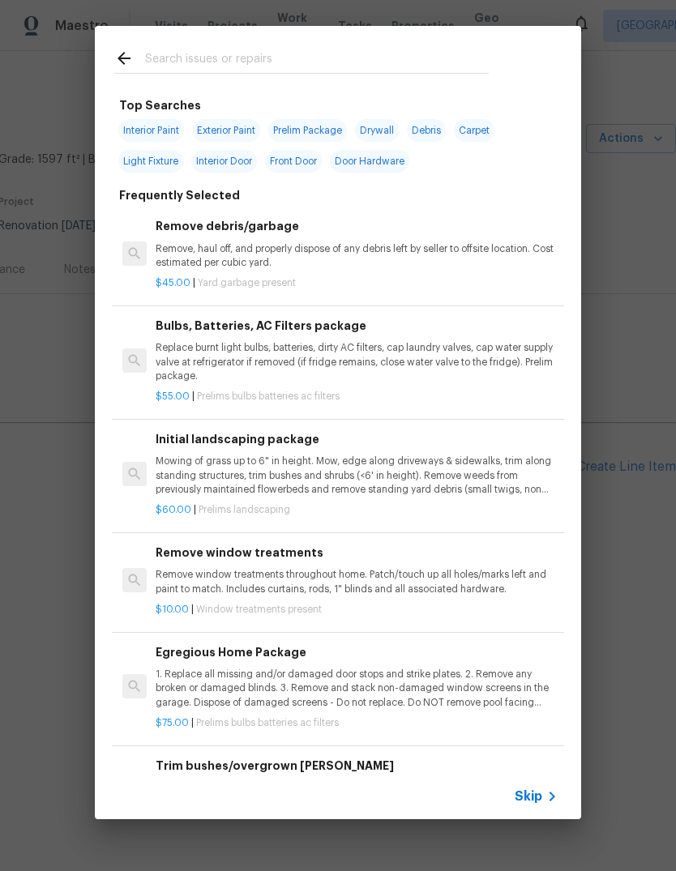
click at [208, 59] on input "text" at bounding box center [317, 61] width 344 height 24
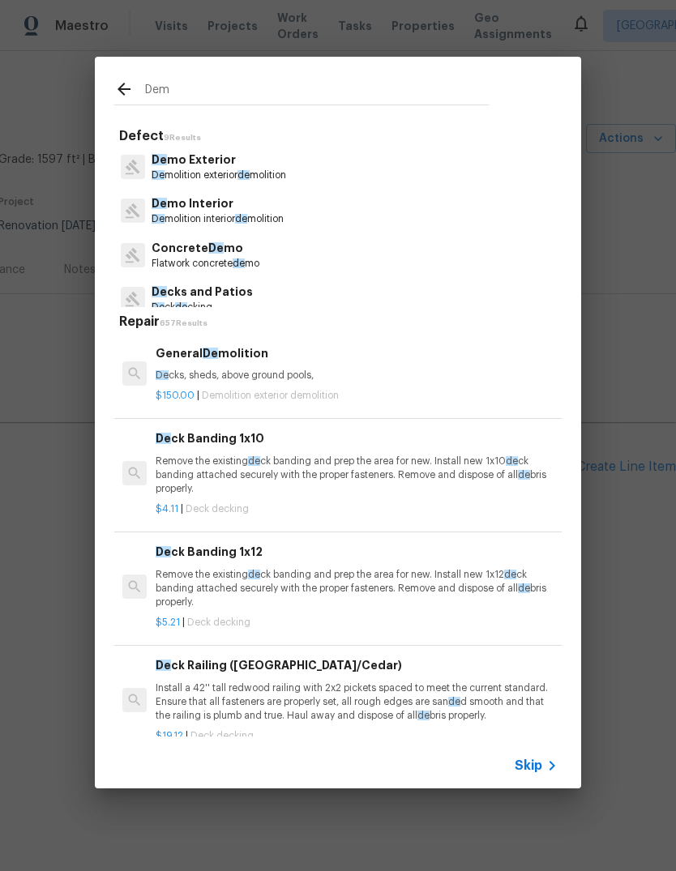
type input "Demo"
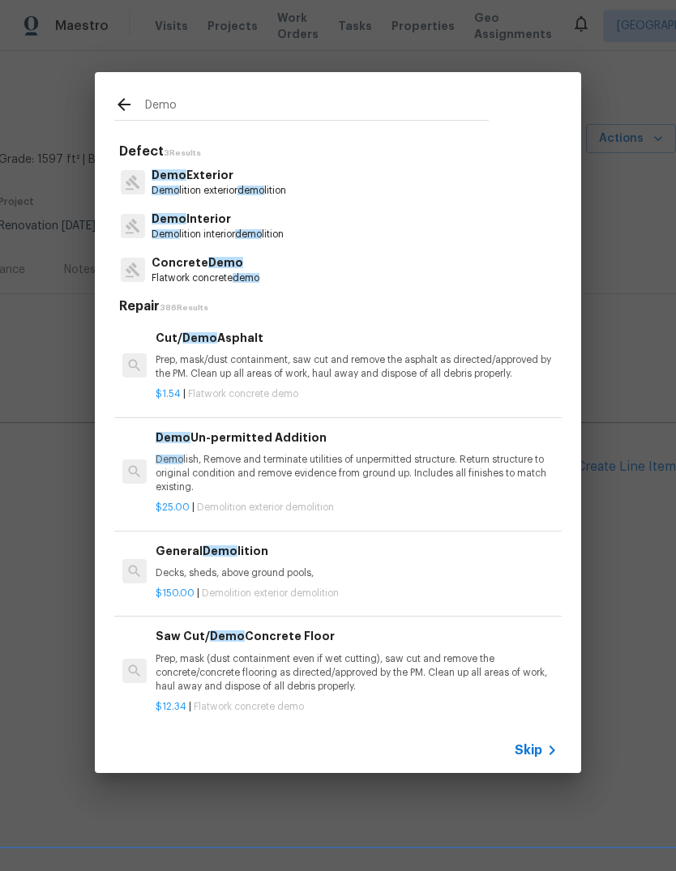
click at [256, 229] on p "Demo lition interior demo lition" at bounding box center [218, 235] width 132 height 14
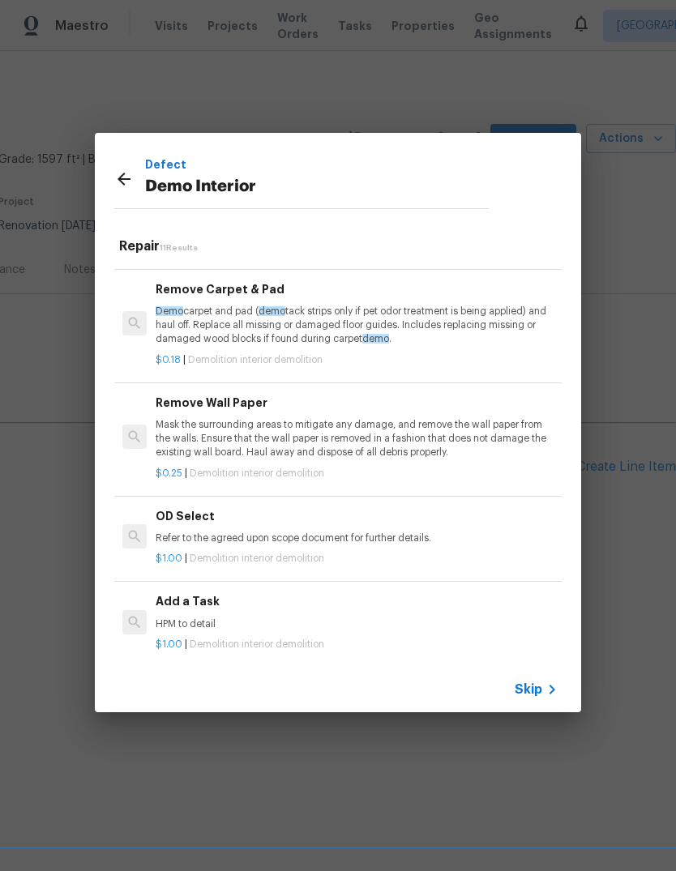
scroll to position [754, 0]
click at [260, 618] on p "HPM to detail" at bounding box center [357, 625] width 402 height 14
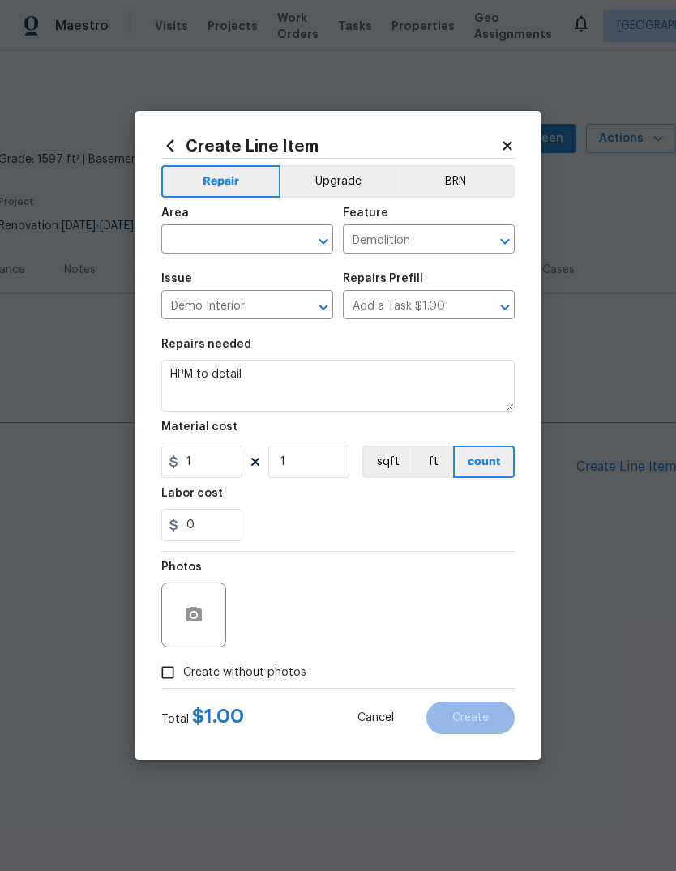
click at [259, 617] on div "Photos" at bounding box center [337, 604] width 353 height 105
click at [231, 474] on input "1" at bounding box center [201, 462] width 81 height 32
type input "900"
click at [224, 237] on input "text" at bounding box center [224, 241] width 126 height 25
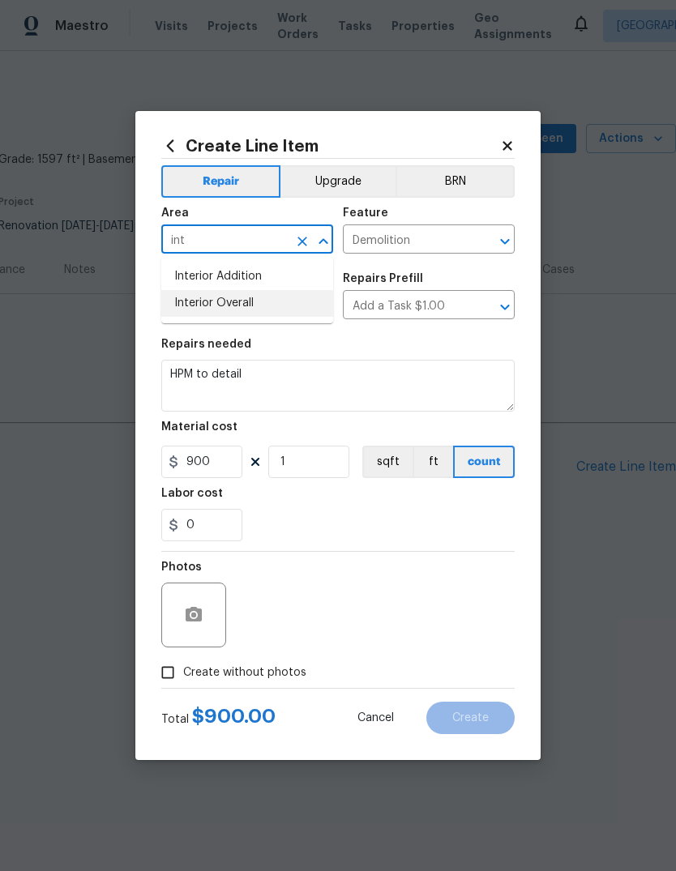
click at [251, 301] on li "Interior Overall" at bounding box center [247, 303] width 172 height 27
type input "Interior Overall"
click at [251, 301] on input "Demo Interior" at bounding box center [224, 306] width 126 height 25
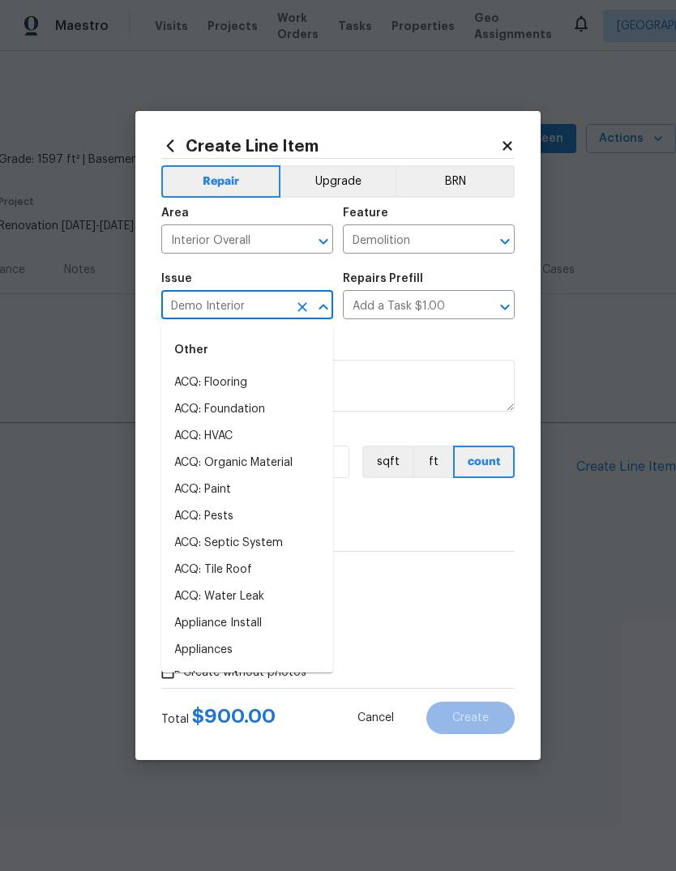
click at [499, 337] on section "Repairs needed HPM to detail Material cost 900 1 sqft ft count Labor cost 0" at bounding box center [337, 440] width 353 height 222
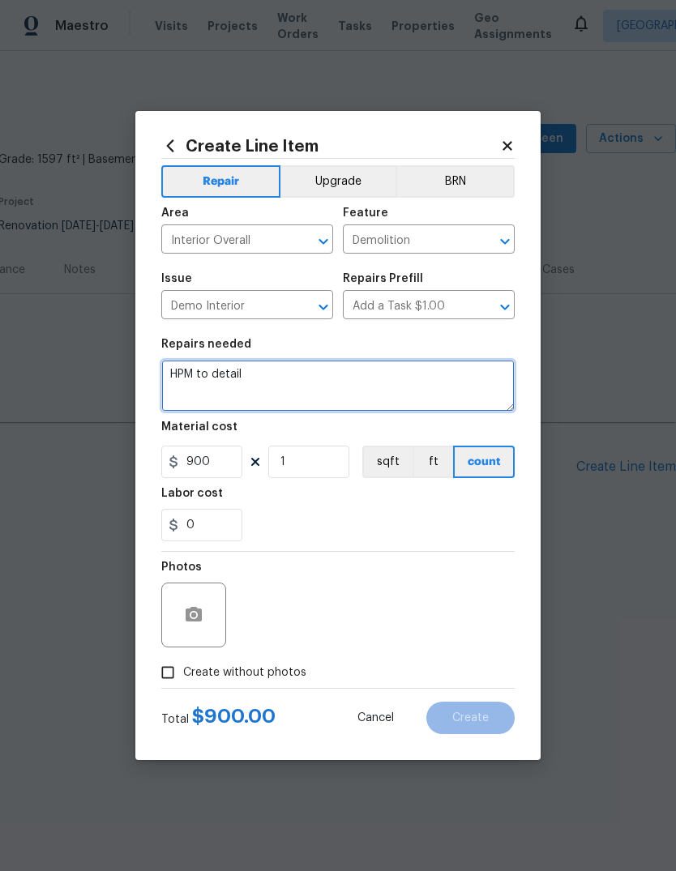
click at [267, 373] on textarea "HPM to detail" at bounding box center [337, 386] width 353 height 52
type textarea "HPM to detail Demo all flooring in home to include demo of wood panel at entry."
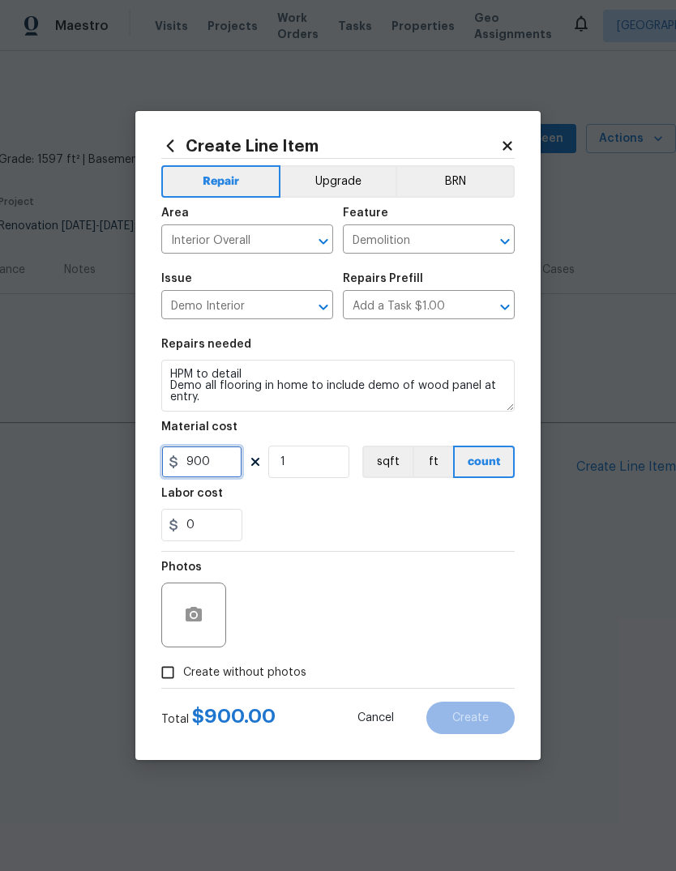
click at [233, 460] on input "900" at bounding box center [201, 462] width 81 height 32
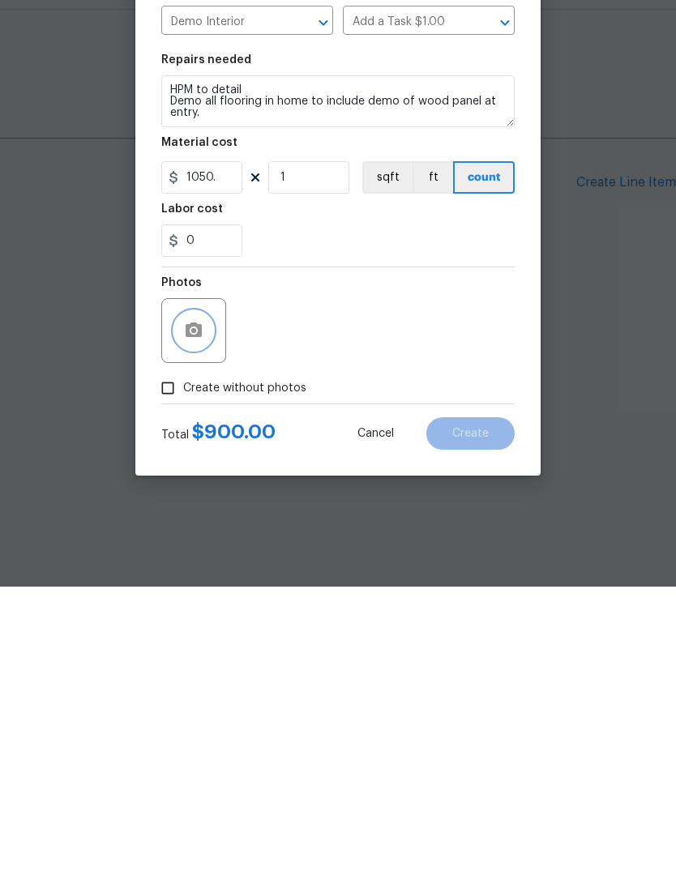
click at [205, 596] on button "button" at bounding box center [193, 615] width 39 height 39
type input "1050"
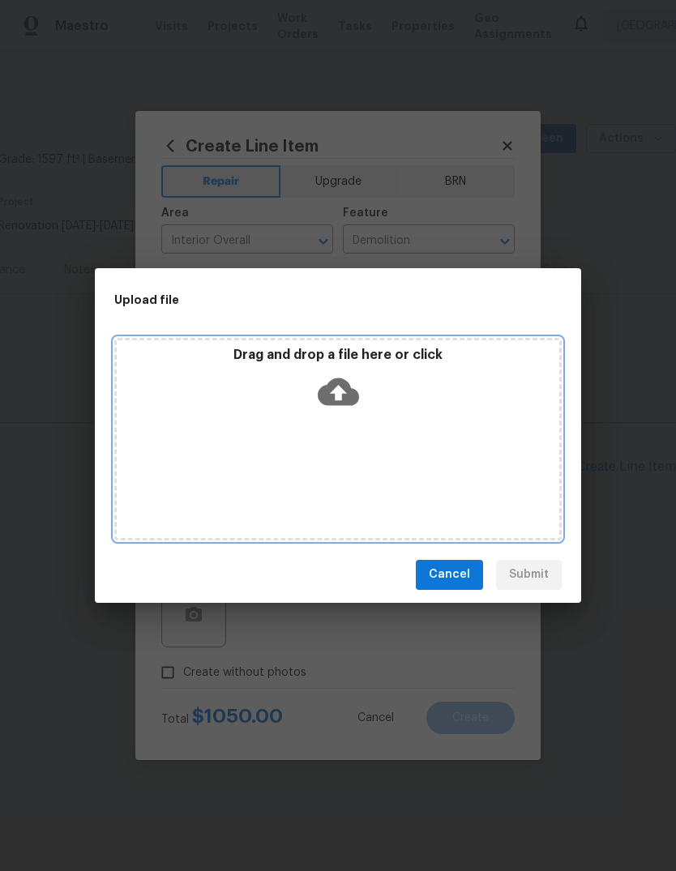
click at [344, 379] on icon at bounding box center [338, 391] width 41 height 41
click at [340, 384] on icon at bounding box center [338, 392] width 41 height 28
click at [341, 390] on icon at bounding box center [338, 391] width 41 height 41
